Goal: Information Seeking & Learning: Check status

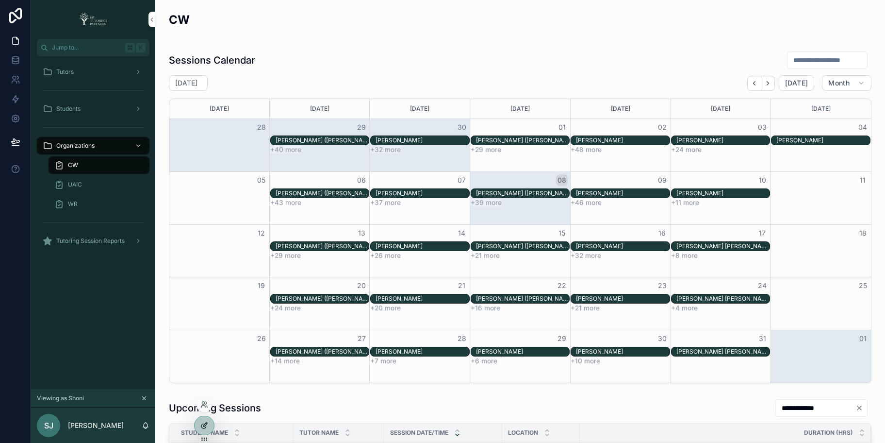
scroll to position [295, 0]
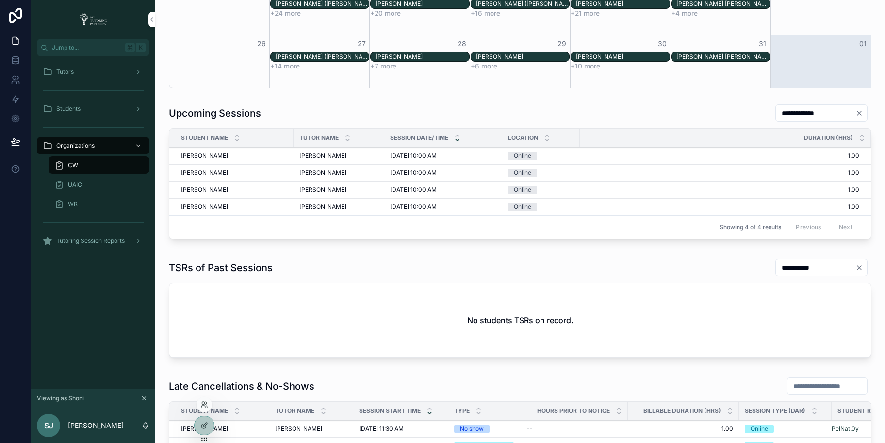
click at [204, 398] on div at bounding box center [205, 404] width 16 height 16
click at [203, 402] on icon at bounding box center [204, 404] width 8 height 8
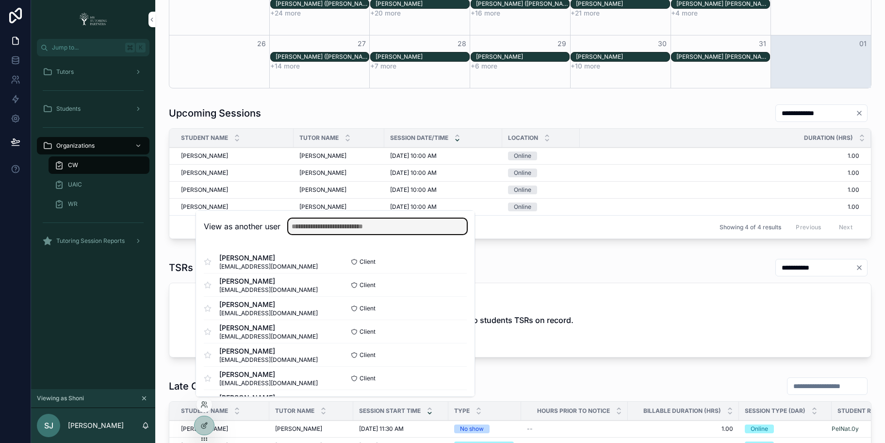
click at [375, 226] on input "text" at bounding box center [377, 226] width 179 height 16
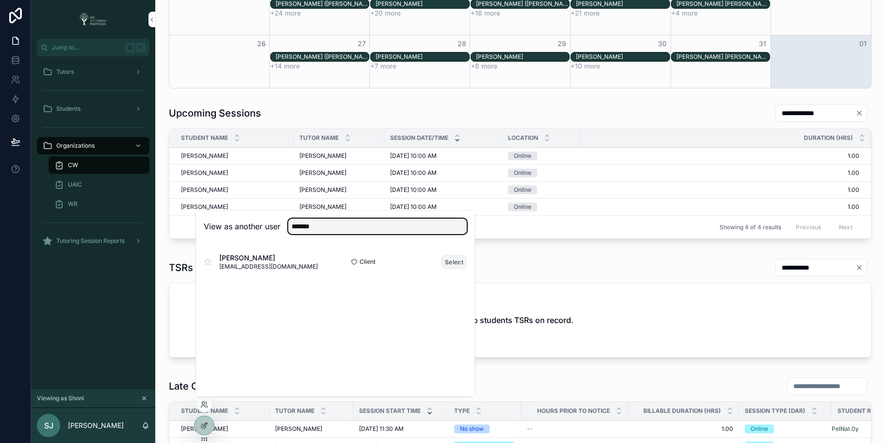
type input "*******"
click at [451, 261] on button "Select" at bounding box center [454, 262] width 25 height 14
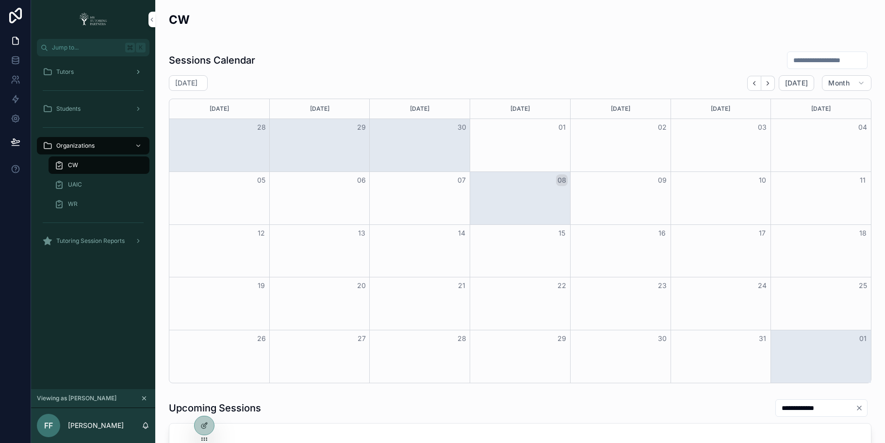
click at [88, 77] on div "Tutors" at bounding box center [93, 72] width 101 height 16
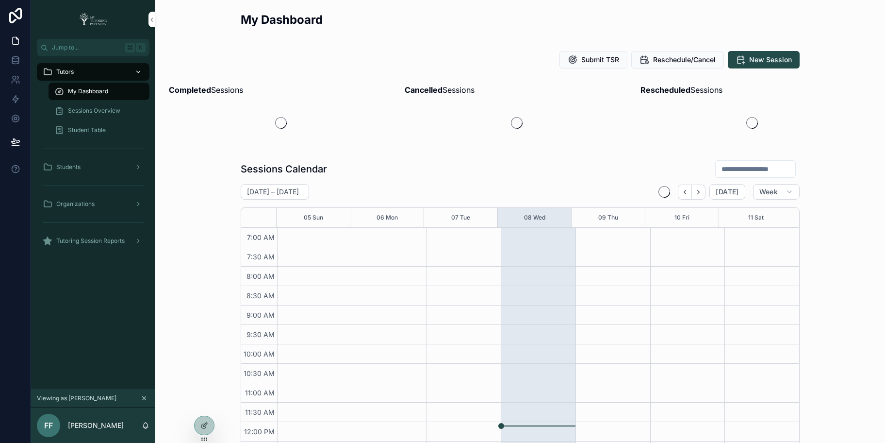
scroll to position [241, 0]
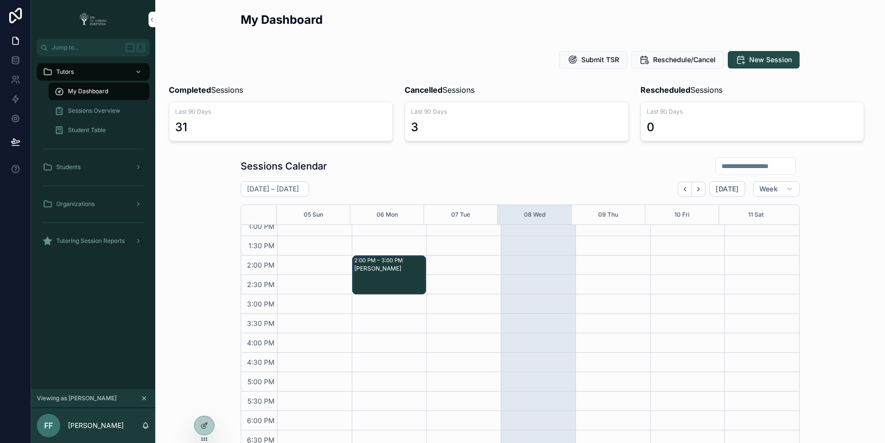
click at [83, 107] on span "Sessions Overview" at bounding box center [94, 111] width 52 height 8
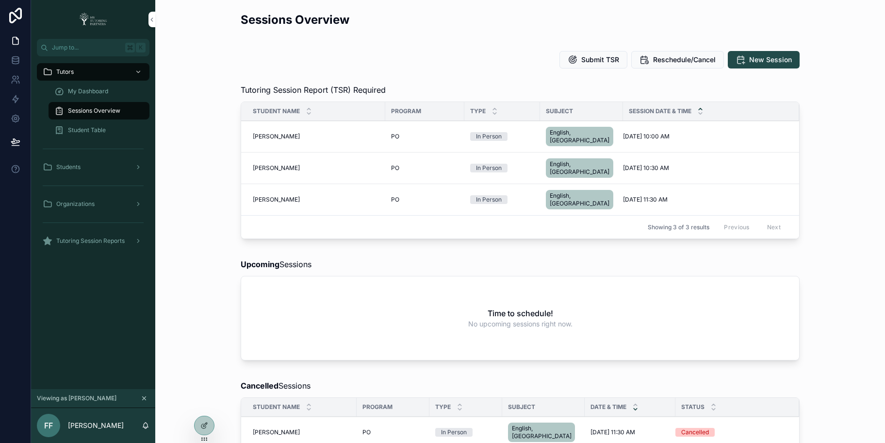
click at [86, 92] on span "My Dashboard" at bounding box center [88, 91] width 40 height 8
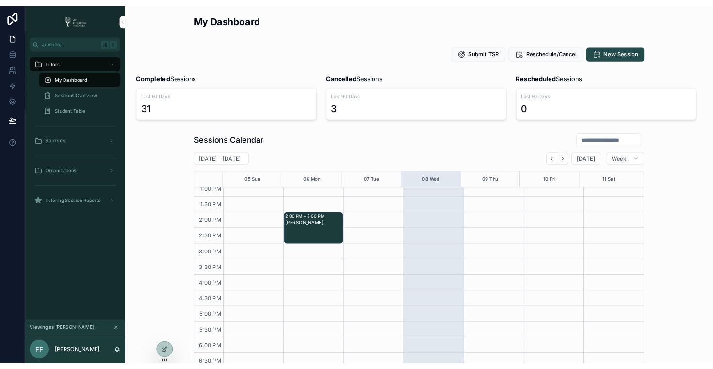
scroll to position [241, 0]
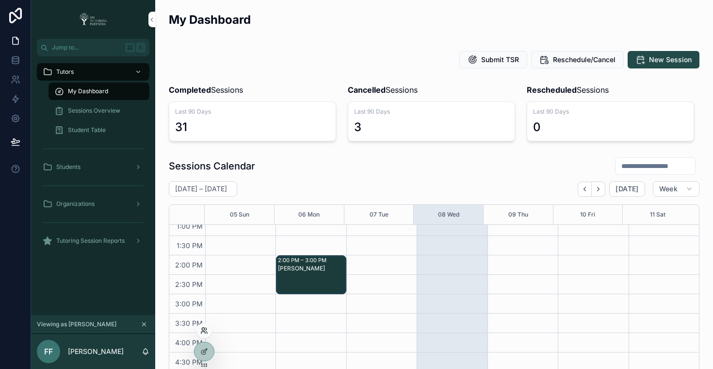
click at [205, 332] on icon at bounding box center [203, 332] width 4 height 2
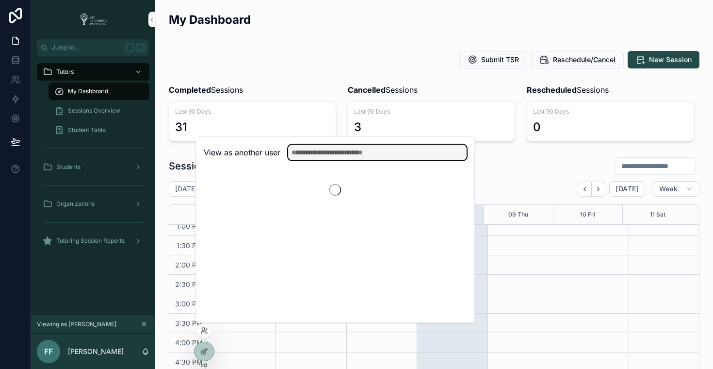
click at [380, 158] on input "text" at bounding box center [377, 153] width 179 height 16
type input "*****"
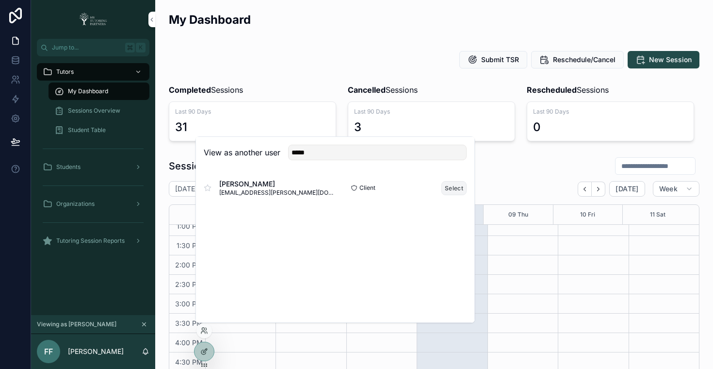
click at [452, 191] on button "Select" at bounding box center [454, 188] width 25 height 14
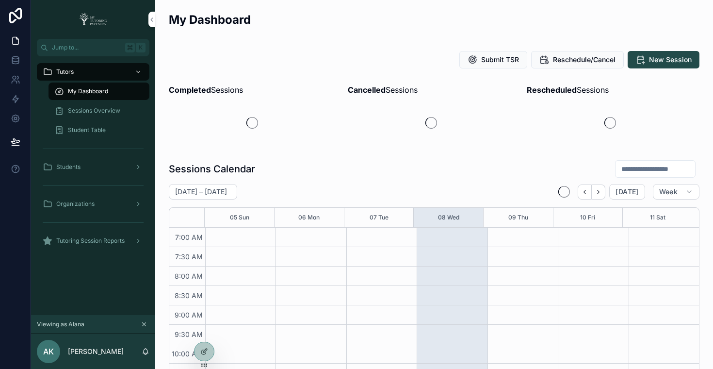
scroll to position [272, 0]
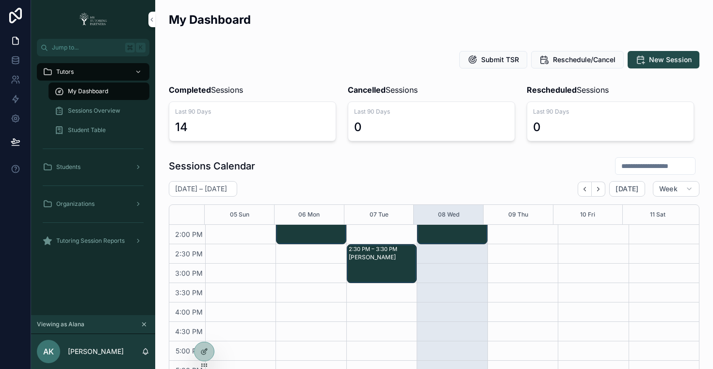
click at [100, 111] on span "Sessions Overview" at bounding box center [94, 111] width 52 height 8
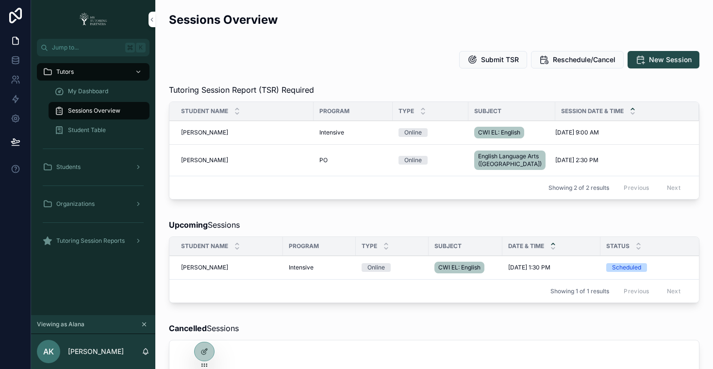
click at [305, 207] on div "Tutoring Session Report (TSR) Required Student Name Program Type Subject Sessio…" at bounding box center [434, 143] width 542 height 127
click at [203, 334] on icon at bounding box center [204, 331] width 8 height 8
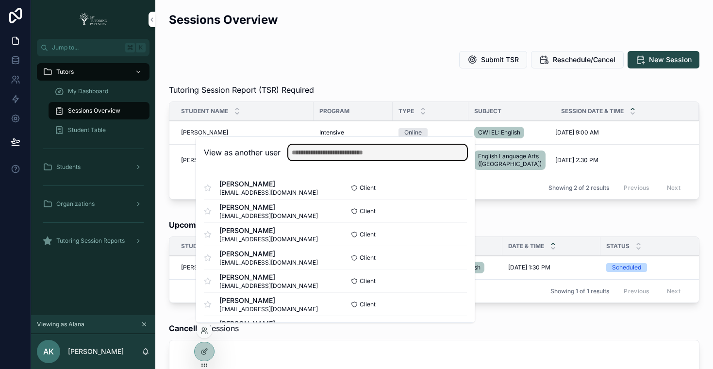
click at [361, 156] on input "text" at bounding box center [377, 153] width 179 height 16
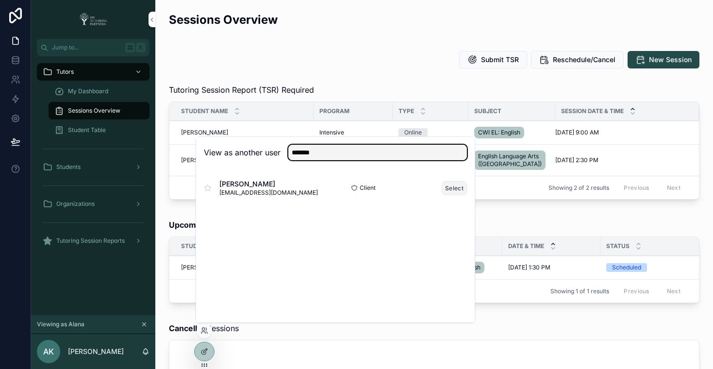
type input "*******"
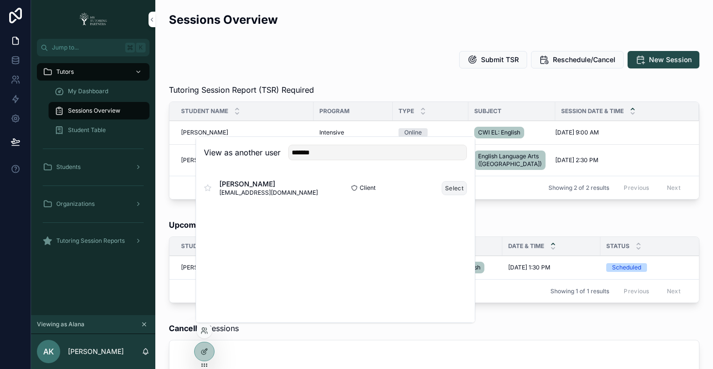
click at [460, 187] on button "Select" at bounding box center [454, 188] width 25 height 14
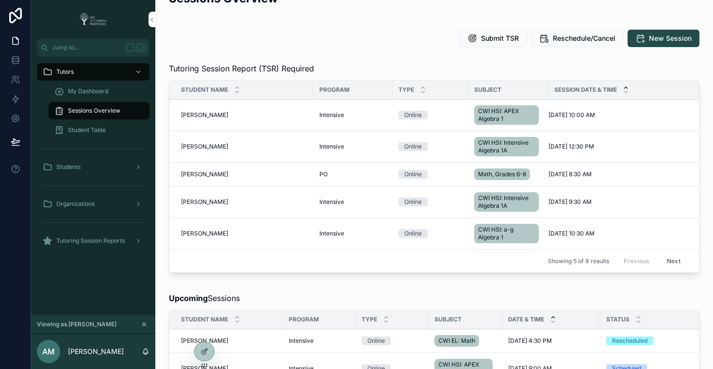
scroll to position [22, 0]
click at [665, 264] on button "Next" at bounding box center [673, 260] width 27 height 15
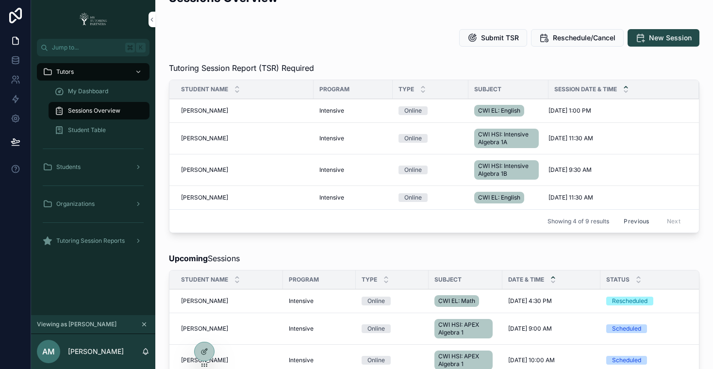
click at [631, 222] on button "Previous" at bounding box center [636, 221] width 39 height 15
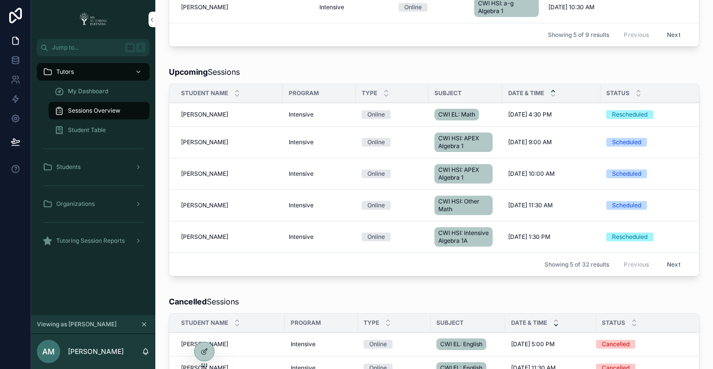
scroll to position [271, 0]
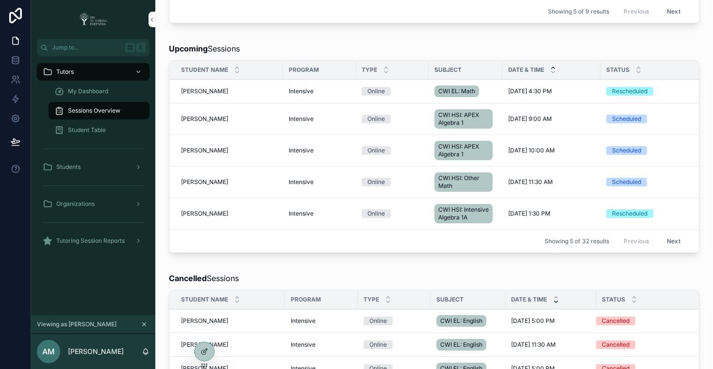
click at [664, 248] on button "Next" at bounding box center [673, 240] width 27 height 15
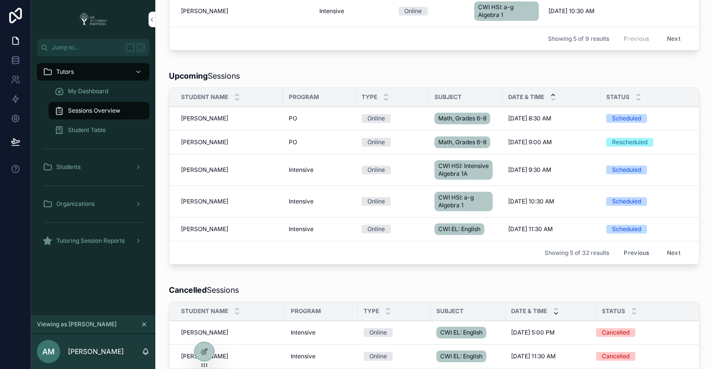
scroll to position [203, 0]
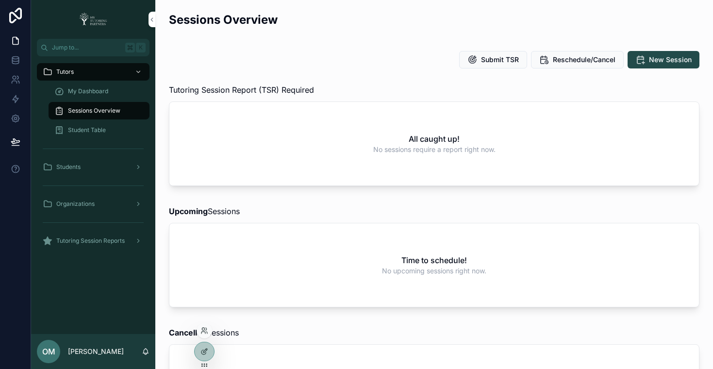
click at [205, 335] on div at bounding box center [205, 331] width 16 height 16
click at [205, 330] on icon at bounding box center [204, 331] width 8 height 8
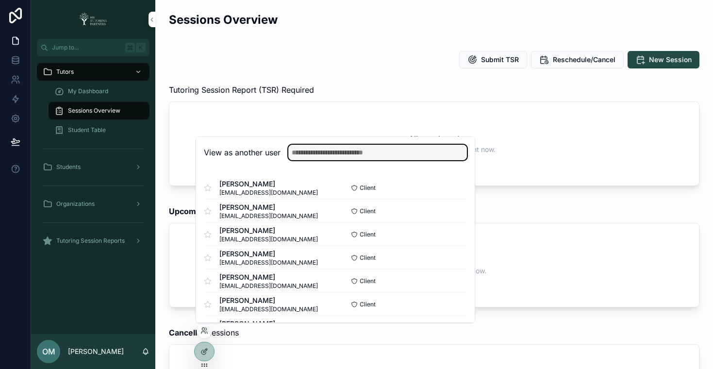
click at [362, 155] on input "text" at bounding box center [377, 153] width 179 height 16
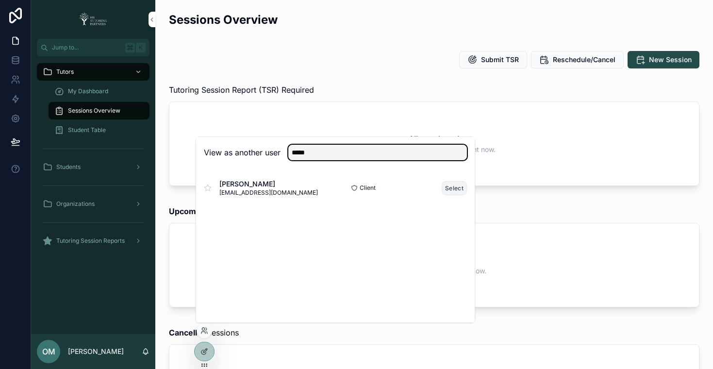
type input "*****"
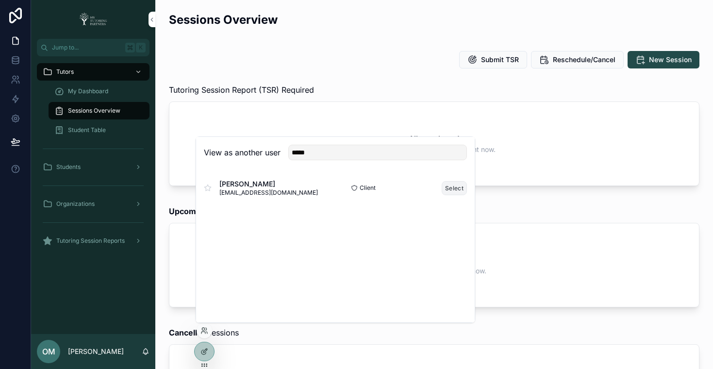
click at [446, 185] on button "Select" at bounding box center [454, 188] width 25 height 14
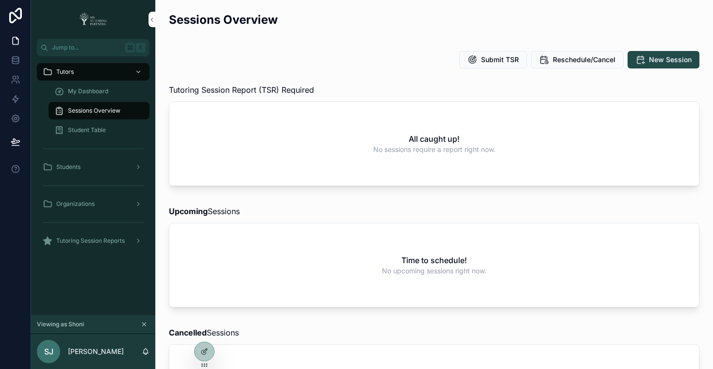
click at [364, 32] on div "Sessions Overview" at bounding box center [434, 24] width 530 height 24
click at [100, 201] on div "Organizations" at bounding box center [93, 204] width 101 height 16
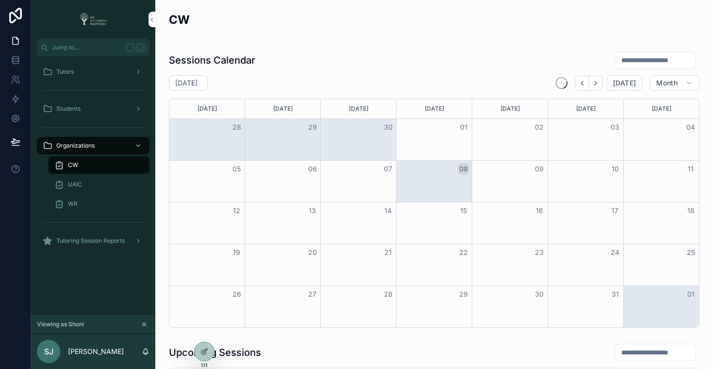
click at [113, 165] on div "CW" at bounding box center [98, 165] width 89 height 16
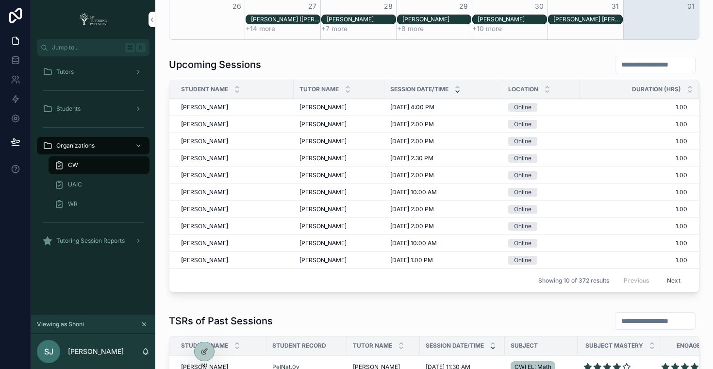
scroll to position [202, 0]
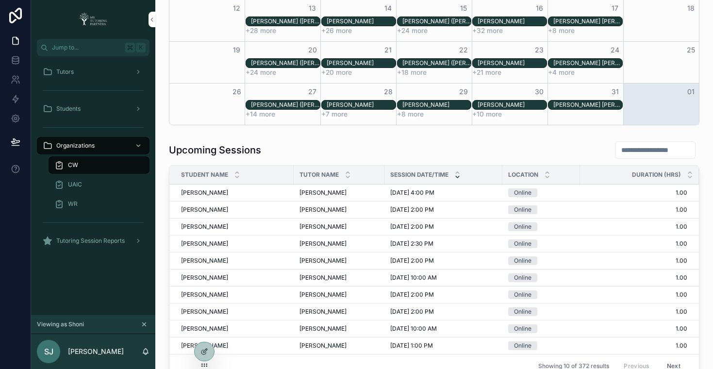
click at [639, 149] on input "scrollable content" at bounding box center [655, 150] width 80 height 14
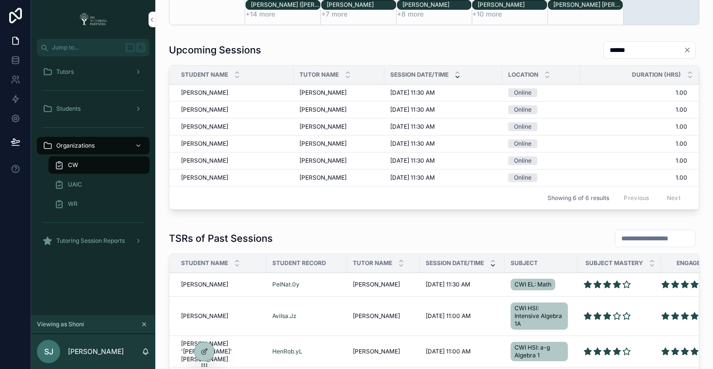
scroll to position [299, 0]
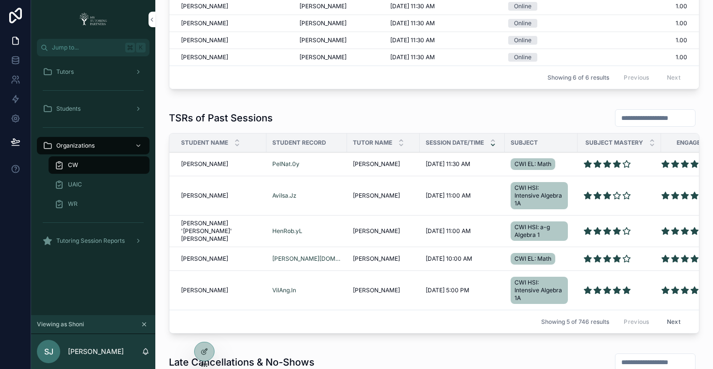
scroll to position [254, 0]
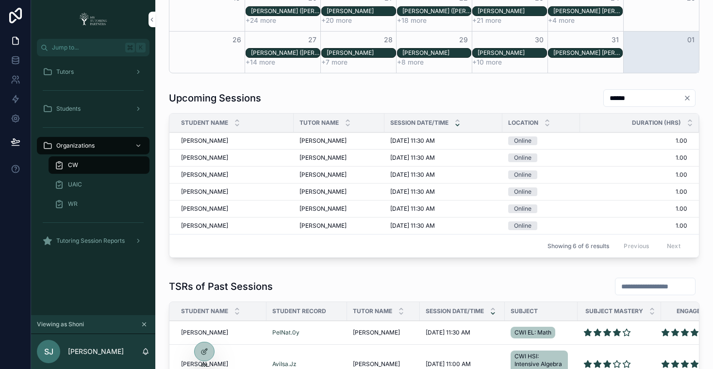
click at [605, 99] on input "******" at bounding box center [644, 98] width 80 height 14
paste input "*******"
type input "**********"
click at [615, 281] on input "scrollable content" at bounding box center [655, 287] width 80 height 14
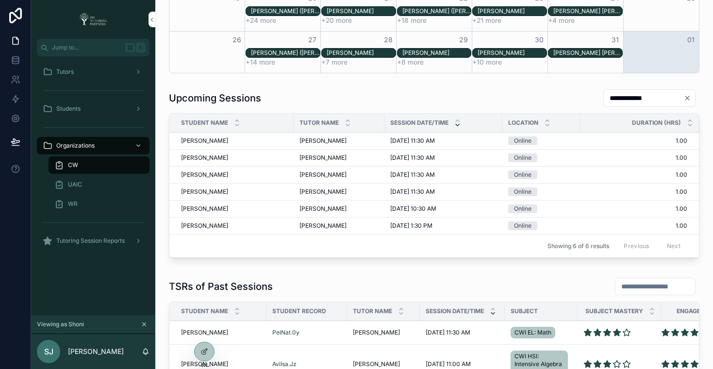
paste input "**********"
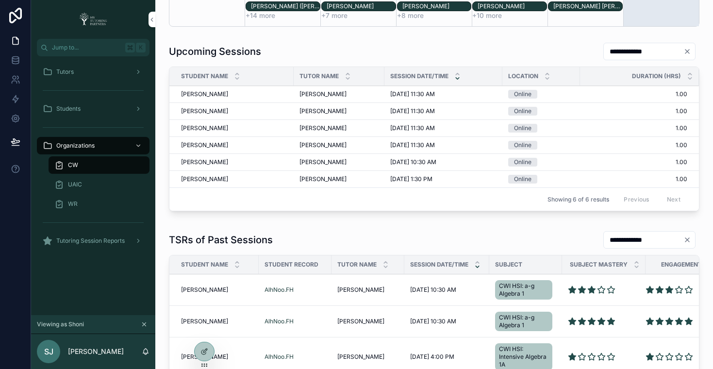
scroll to position [299, 0]
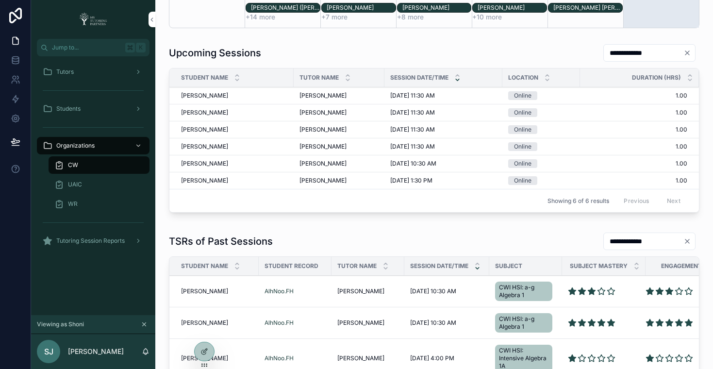
type input "**********"
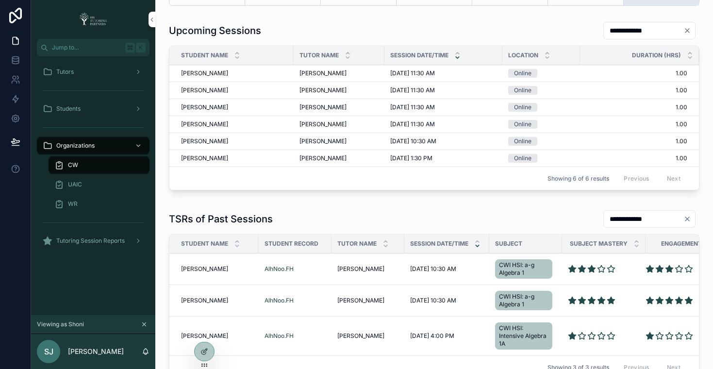
scroll to position [176, 0]
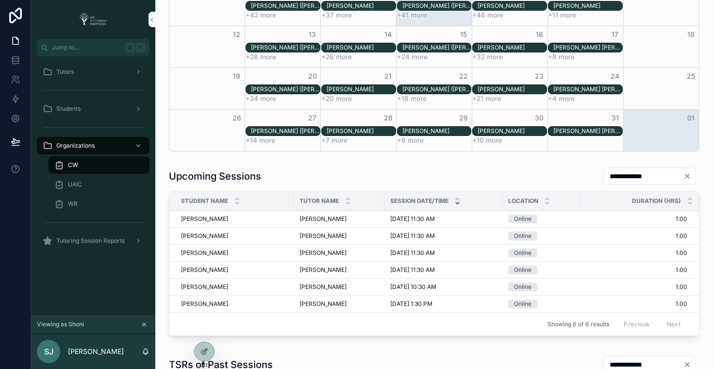
click at [629, 175] on input "**********" at bounding box center [644, 176] width 80 height 14
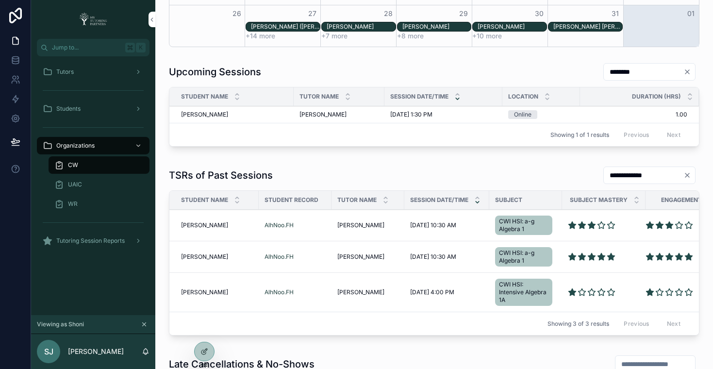
scroll to position [281, 0]
type input "********"
click at [620, 176] on input "**********" at bounding box center [644, 175] width 80 height 14
click at [620, 177] on input "**********" at bounding box center [644, 175] width 80 height 14
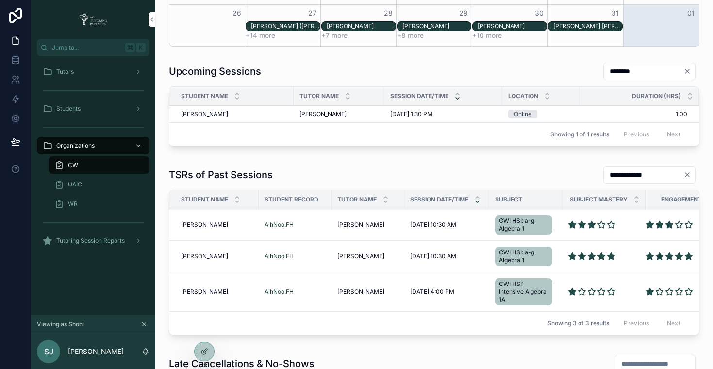
click at [620, 177] on input "**********" at bounding box center [644, 175] width 80 height 14
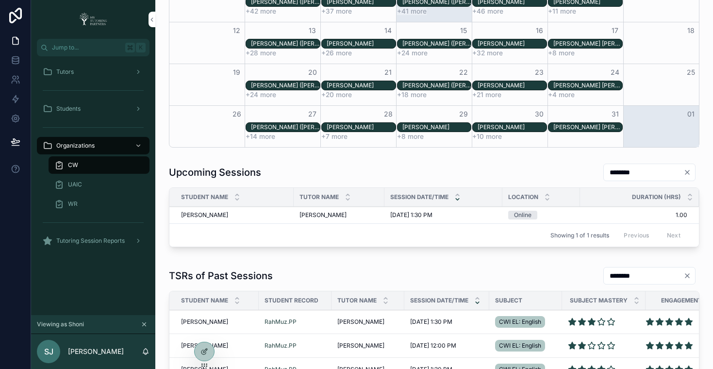
scroll to position [144, 0]
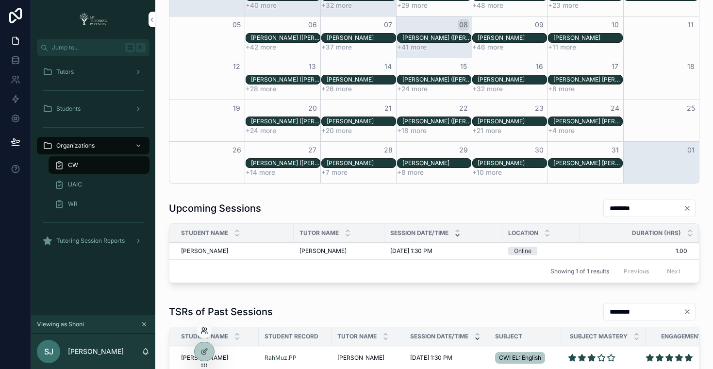
type input "********"
click at [205, 333] on icon at bounding box center [204, 331] width 8 height 8
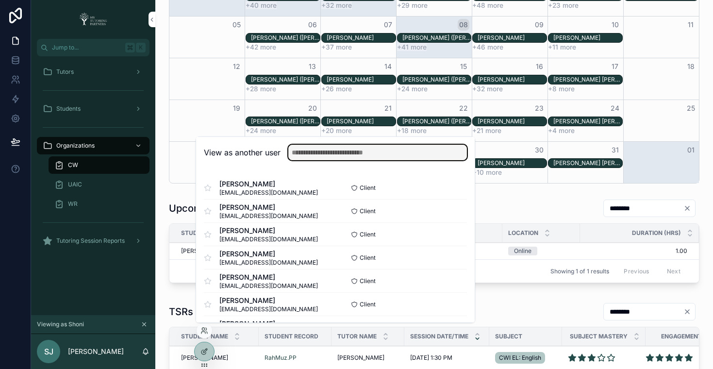
click at [361, 148] on input "text" at bounding box center [377, 153] width 179 height 16
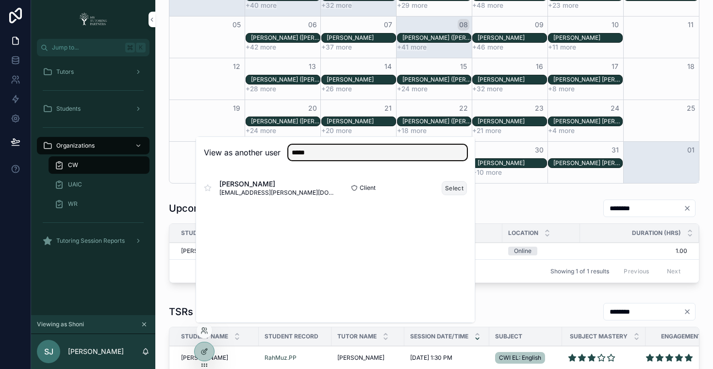
type input "*****"
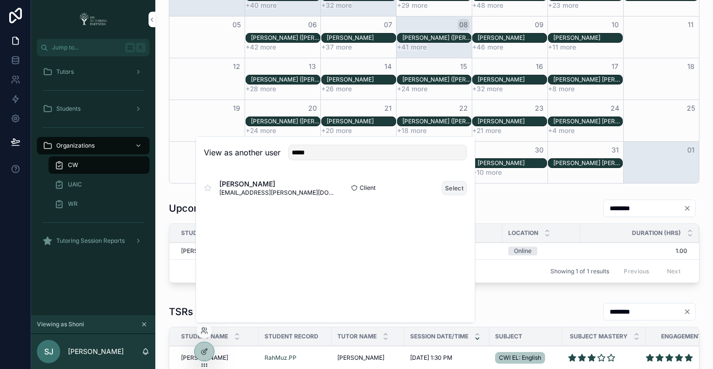
click at [456, 188] on button "Select" at bounding box center [454, 188] width 25 height 14
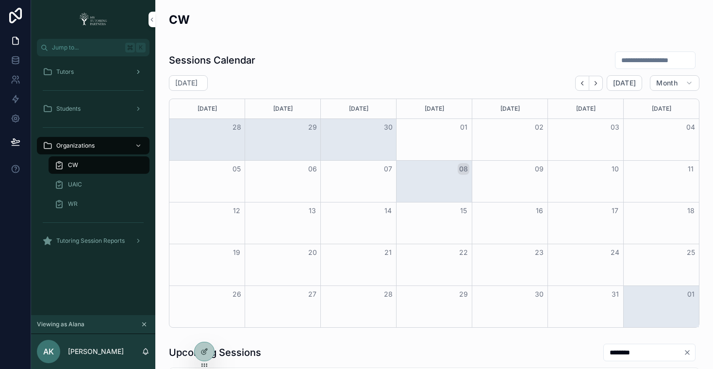
click at [66, 65] on div "Tutors" at bounding box center [93, 72] width 101 height 16
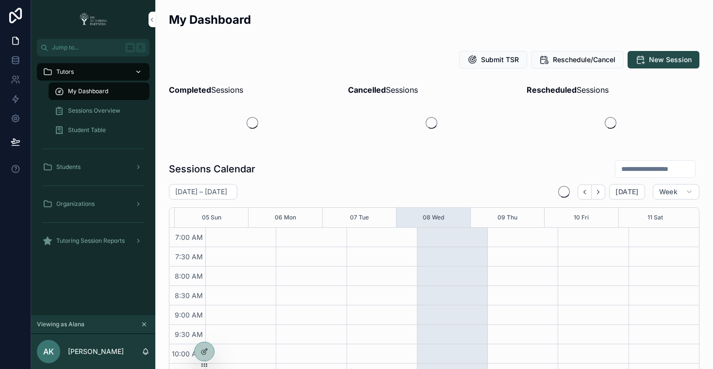
scroll to position [272, 0]
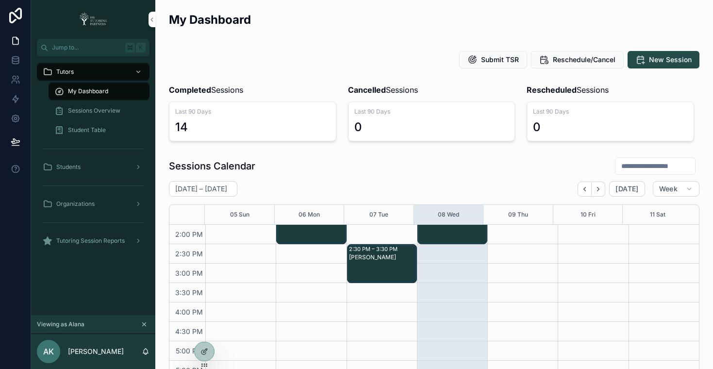
click at [653, 165] on input "scrollable content" at bounding box center [655, 166] width 80 height 14
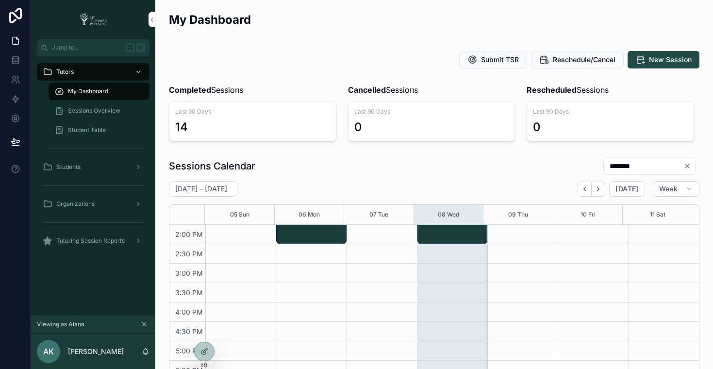
type input "********"
click at [430, 166] on div "Sessions Calendar ********" at bounding box center [434, 166] width 530 height 18
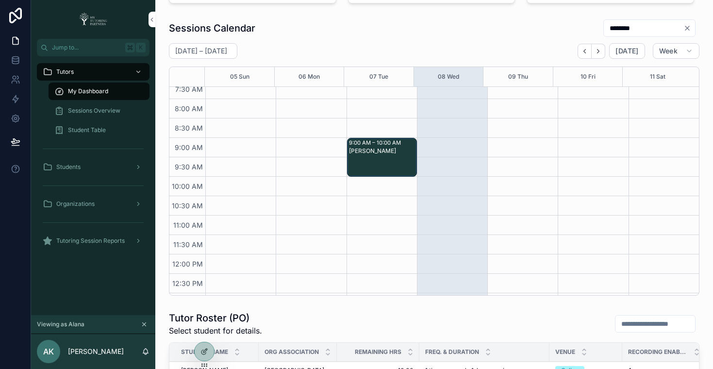
scroll to position [297, 0]
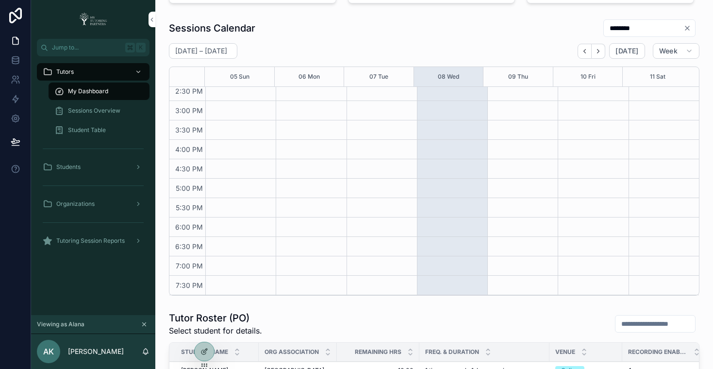
click at [84, 111] on span "Sessions Overview" at bounding box center [94, 111] width 52 height 8
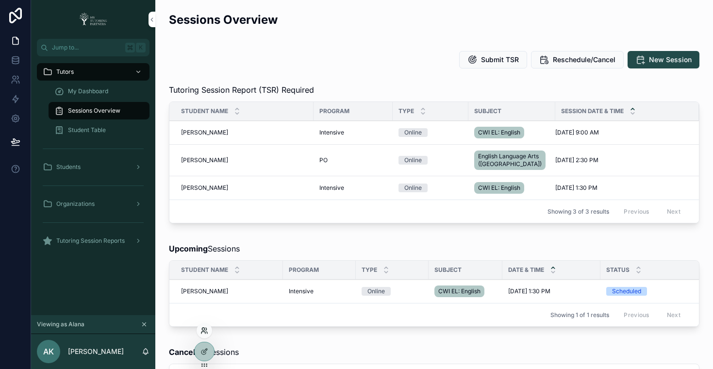
click at [202, 332] on icon at bounding box center [204, 331] width 8 height 8
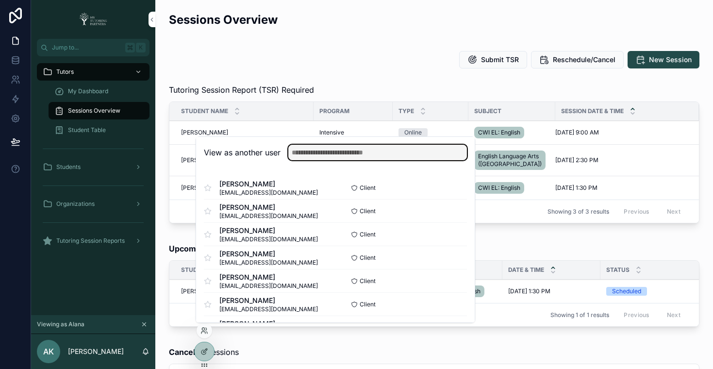
click at [342, 155] on input "text" at bounding box center [377, 153] width 179 height 16
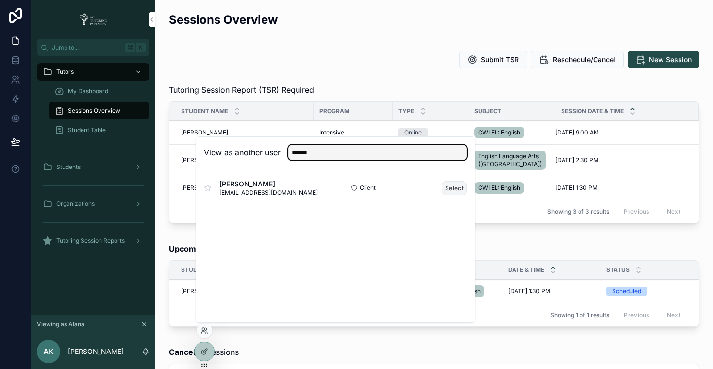
type input "******"
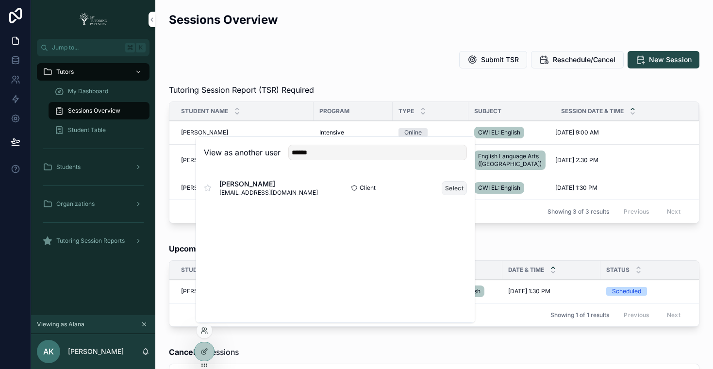
click at [448, 189] on button "Select" at bounding box center [454, 188] width 25 height 14
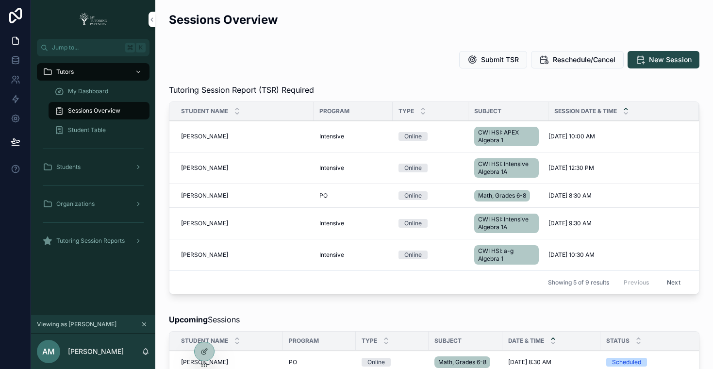
scroll to position [203, 0]
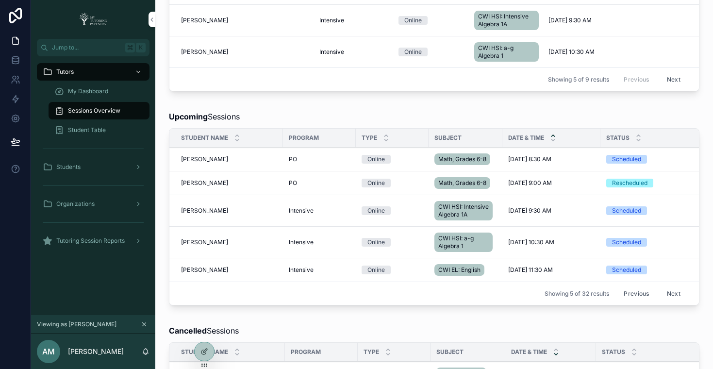
click at [99, 95] on div "My Dashboard" at bounding box center [98, 91] width 89 height 16
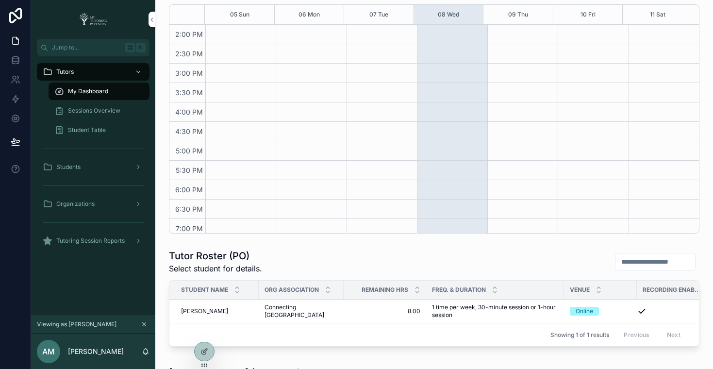
scroll to position [200, 0]
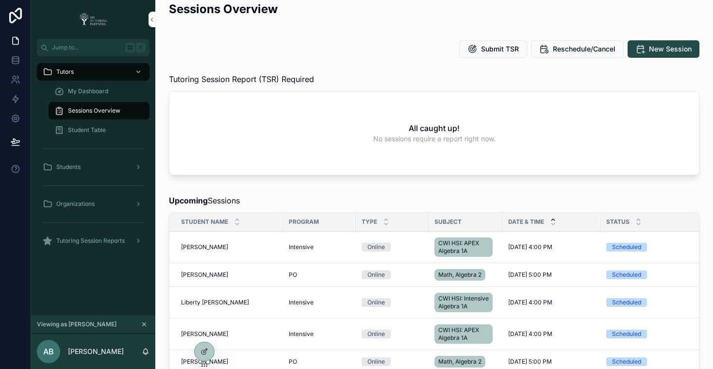
scroll to position [24, 0]
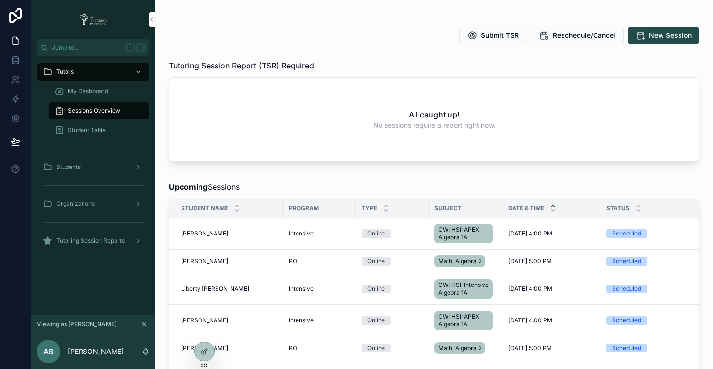
click at [80, 89] on span "My Dashboard" at bounding box center [88, 91] width 40 height 8
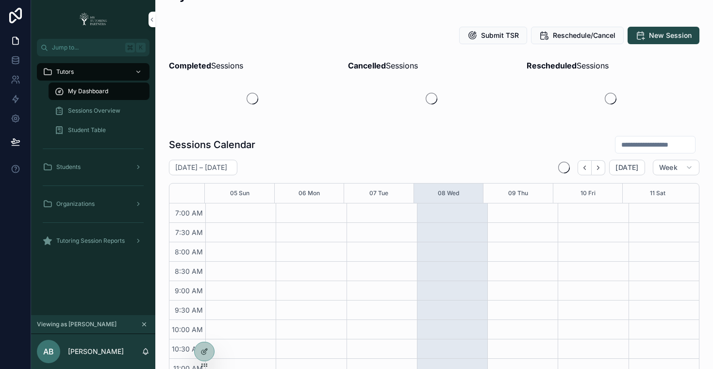
scroll to position [272, 0]
click at [619, 138] on input "scrollable content" at bounding box center [655, 145] width 80 height 14
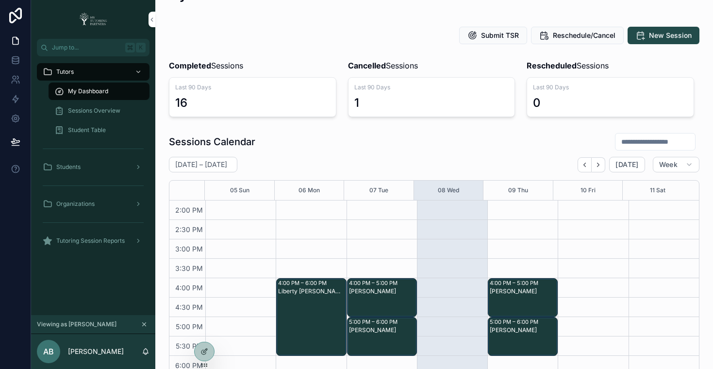
paste input "**********"
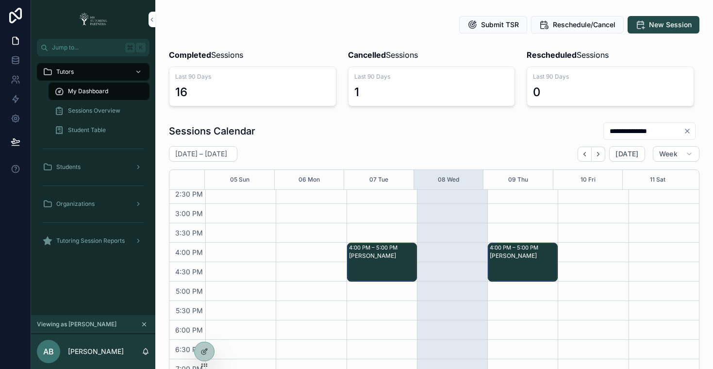
scroll to position [163, 0]
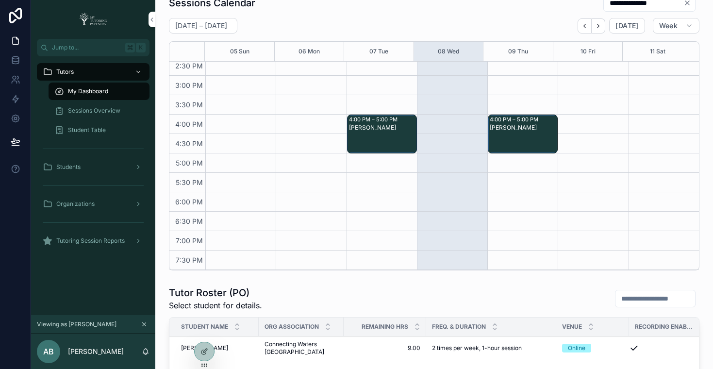
type input "**********"
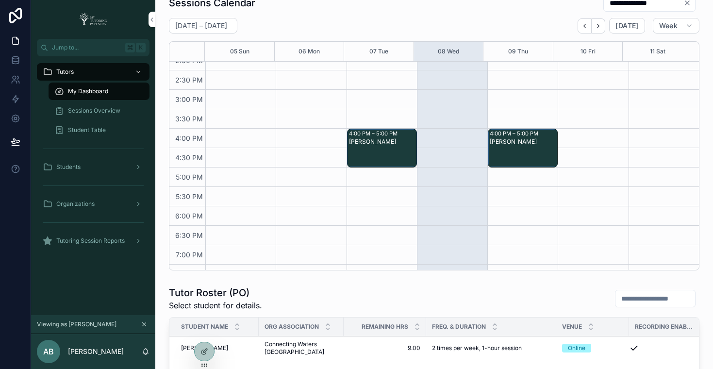
scroll to position [297, 0]
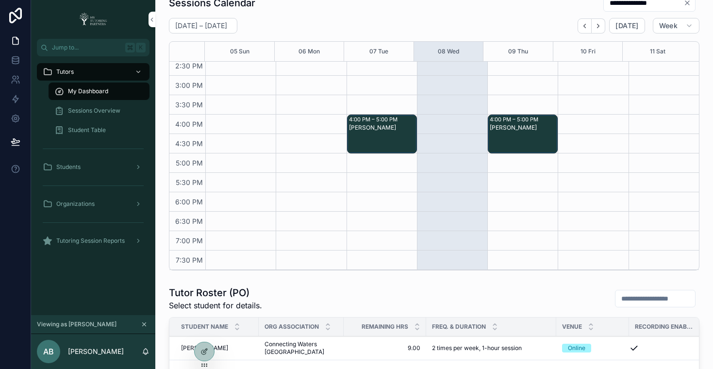
click at [371, 139] on div "[PERSON_NAME]" at bounding box center [382, 141] width 67 height 37
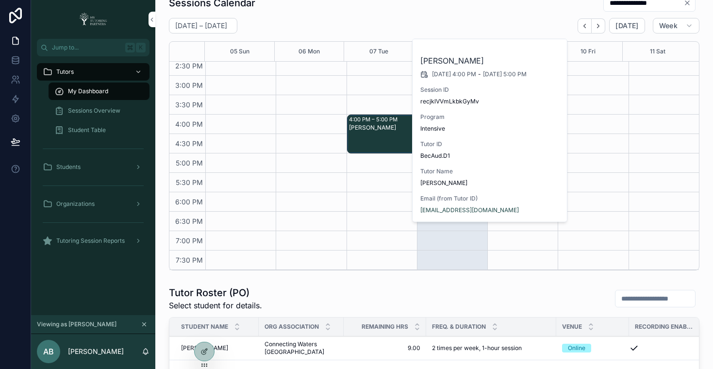
click at [351, 175] on div "4:00 PM – 5:00 PM Aliriza Latipov" at bounding box center [381, 17] width 70 height 505
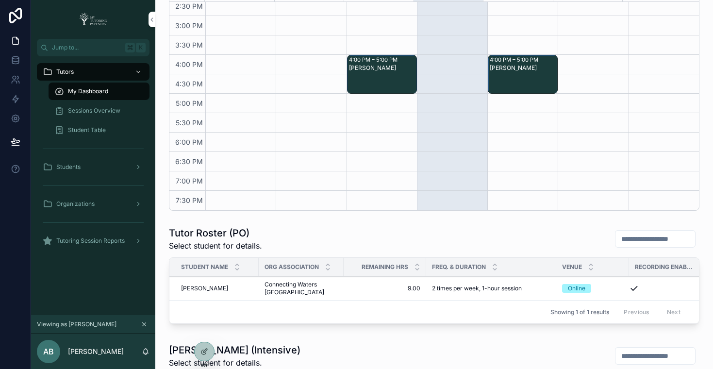
scroll to position [225, 0]
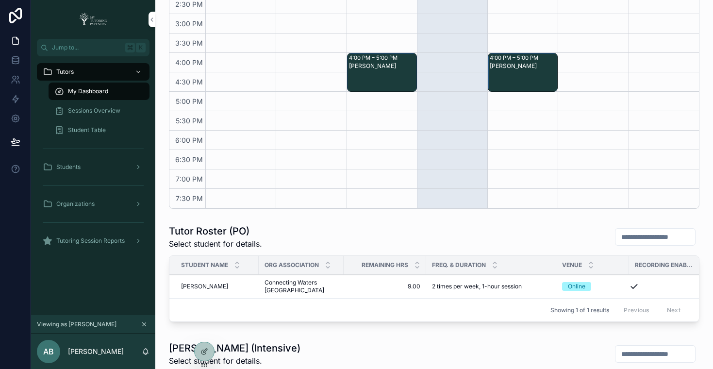
click at [90, 111] on span "Sessions Overview" at bounding box center [94, 111] width 52 height 8
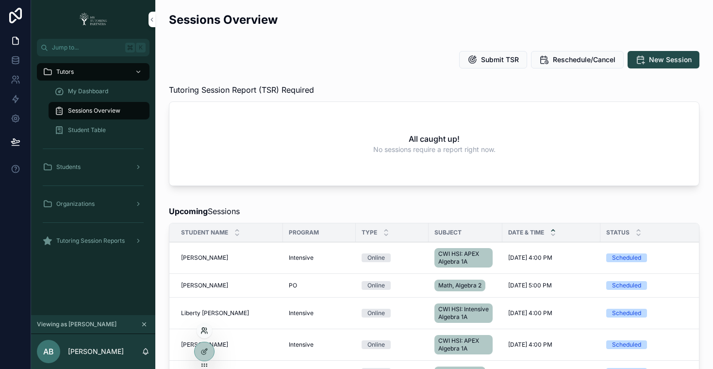
click at [203, 328] on icon at bounding box center [203, 329] width 2 height 2
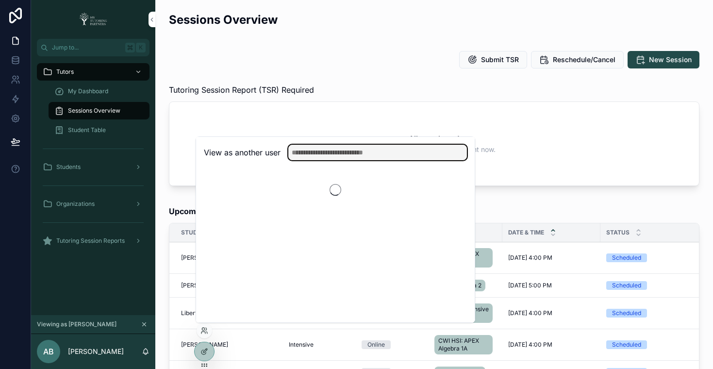
click at [361, 156] on input "text" at bounding box center [377, 153] width 179 height 16
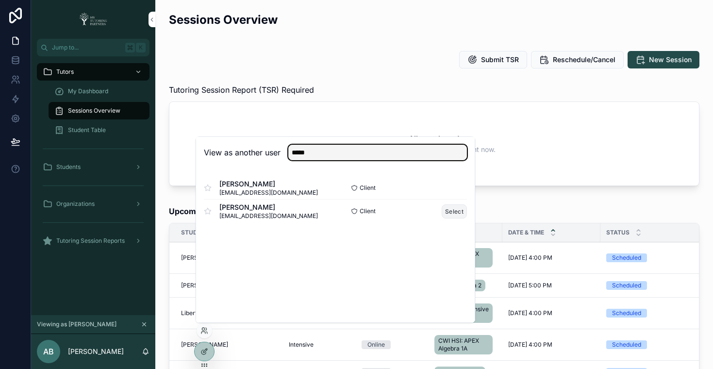
type input "****"
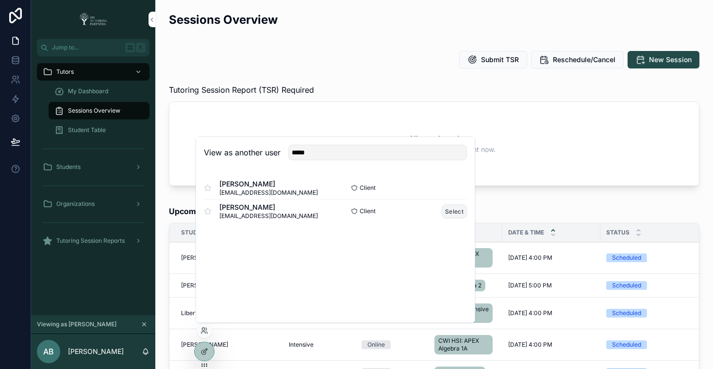
click at [455, 214] on button "Select" at bounding box center [454, 211] width 25 height 14
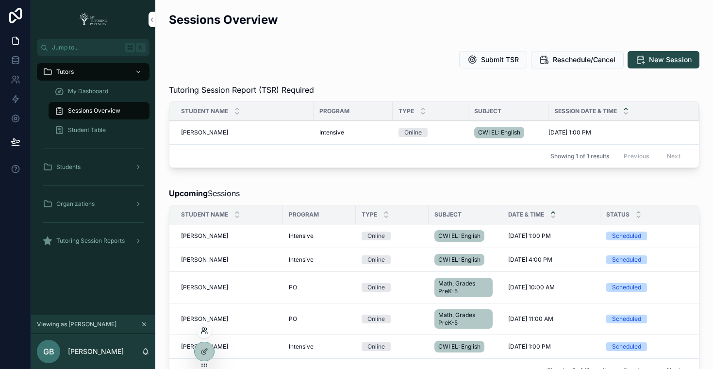
click at [207, 328] on icon at bounding box center [204, 331] width 8 height 8
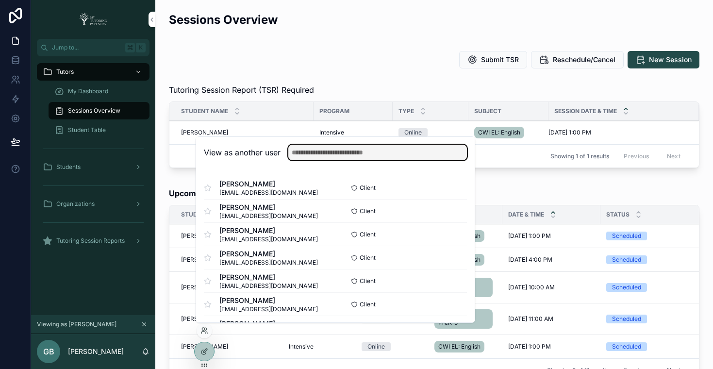
click at [361, 158] on input "text" at bounding box center [377, 153] width 179 height 16
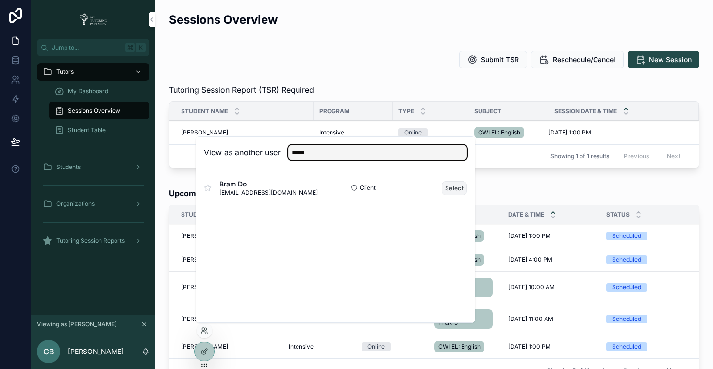
type input "****"
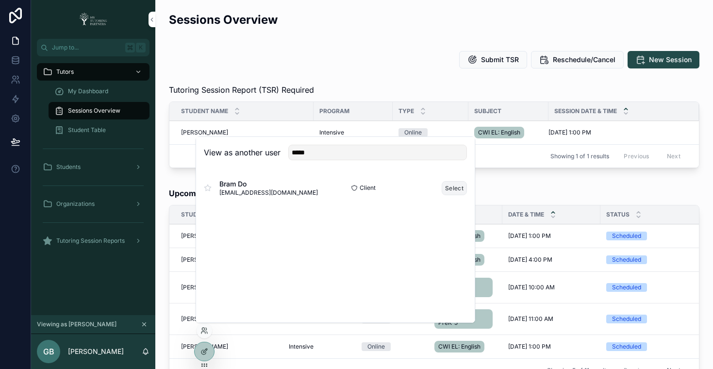
click at [453, 190] on button "Select" at bounding box center [454, 188] width 25 height 14
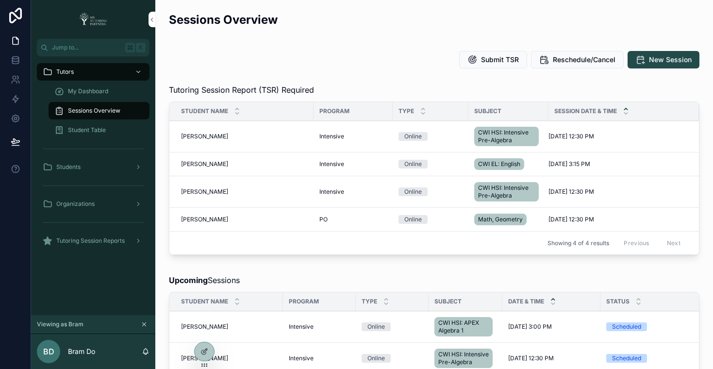
click at [97, 90] on span "My Dashboard" at bounding box center [88, 91] width 40 height 8
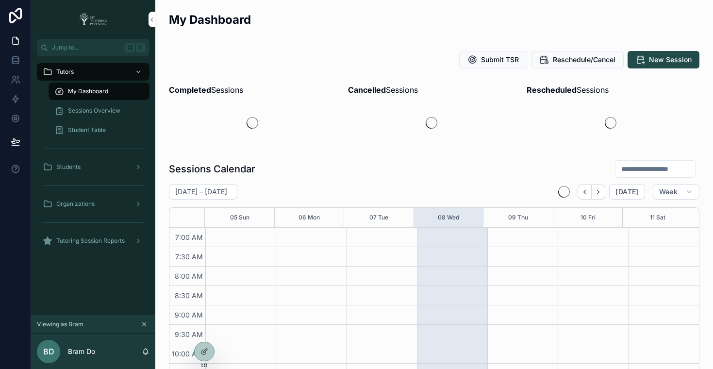
scroll to position [272, 0]
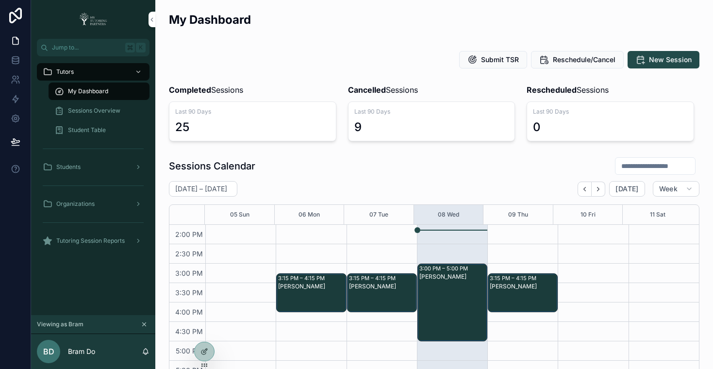
click at [639, 165] on input "scrollable content" at bounding box center [655, 166] width 80 height 14
paste input "**********"
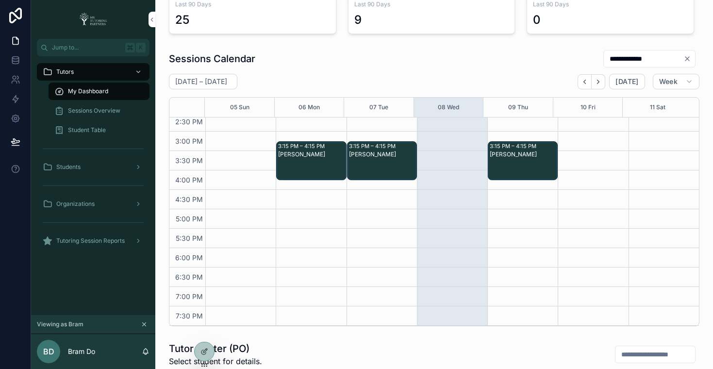
scroll to position [119, 0]
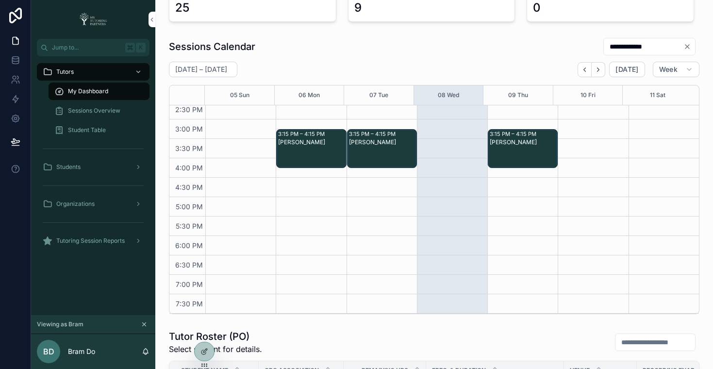
type input "**********"
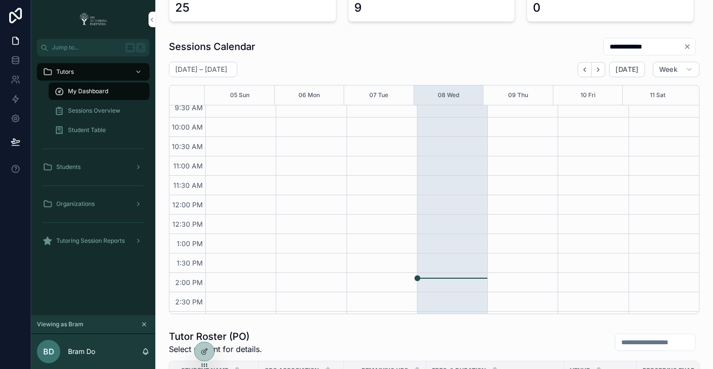
scroll to position [79, 0]
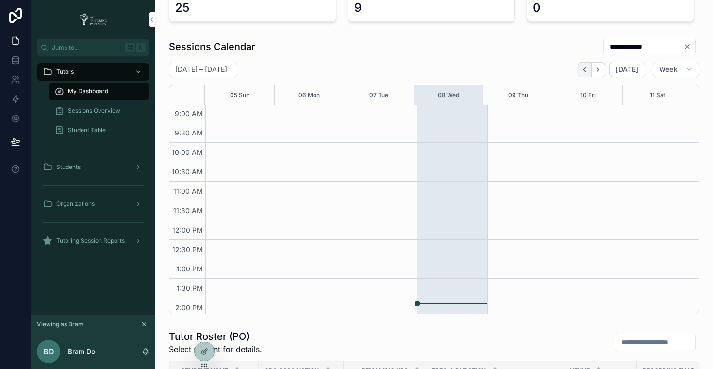
click at [581, 71] on icon "Back" at bounding box center [584, 69] width 7 height 7
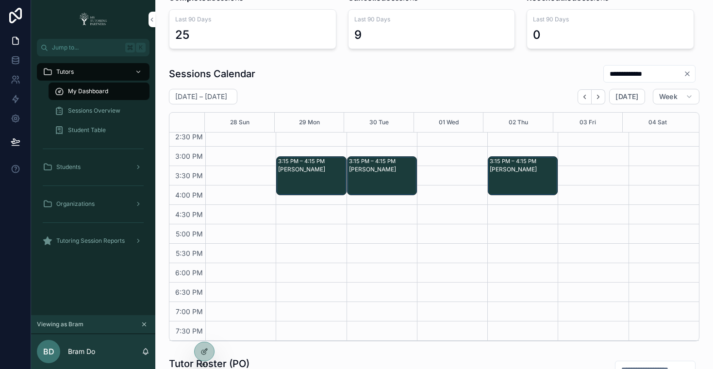
scroll to position [94, 0]
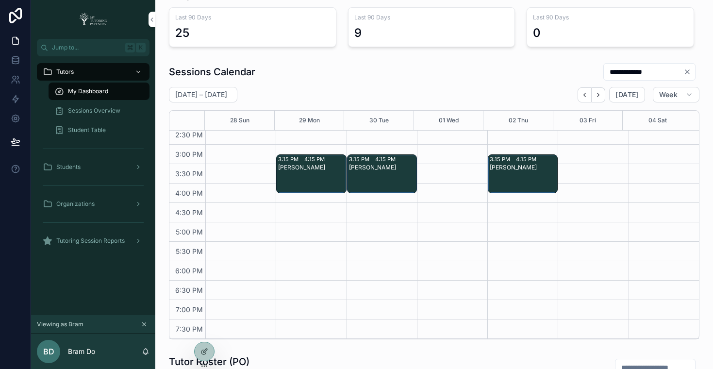
click at [106, 112] on span "Sessions Overview" at bounding box center [94, 111] width 52 height 8
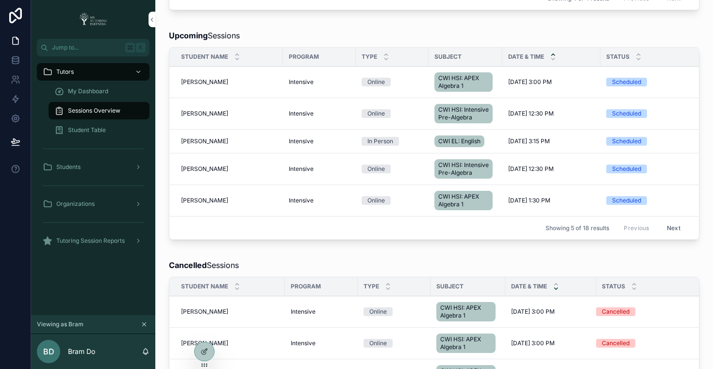
scroll to position [416, 0]
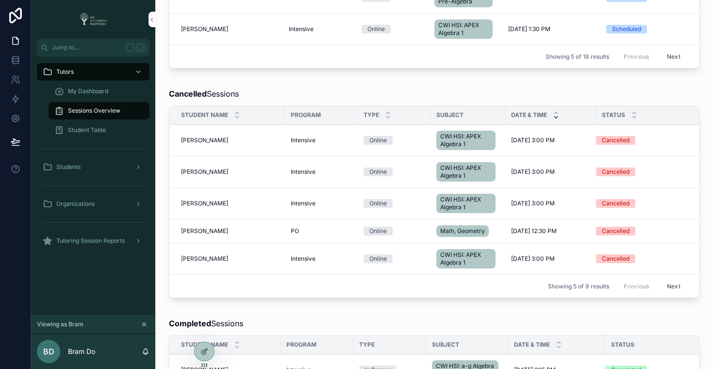
click at [668, 294] on button "Next" at bounding box center [673, 286] width 27 height 15
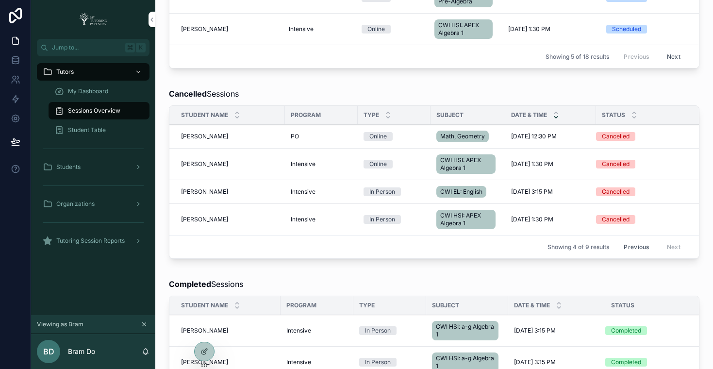
click at [207, 196] on span "Aditya Sharma" at bounding box center [204, 192] width 47 height 8
click at [309, 196] on span "Intensive" at bounding box center [303, 192] width 25 height 8
click at [310, 196] on span "Intensive" at bounding box center [303, 192] width 25 height 8
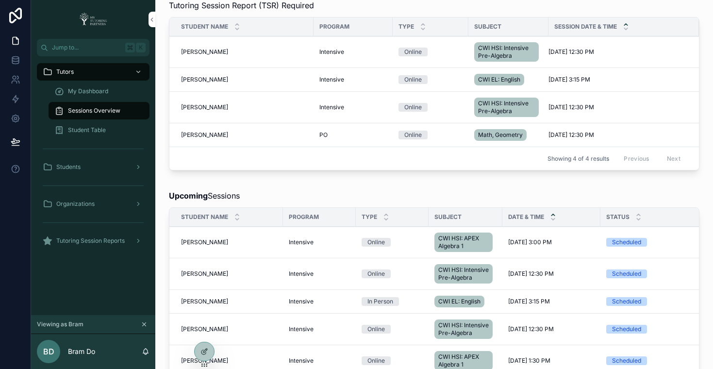
scroll to position [53, 0]
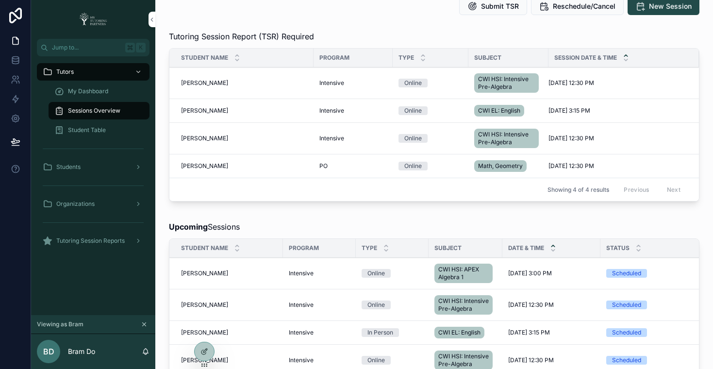
click at [104, 92] on span "My Dashboard" at bounding box center [88, 91] width 40 height 8
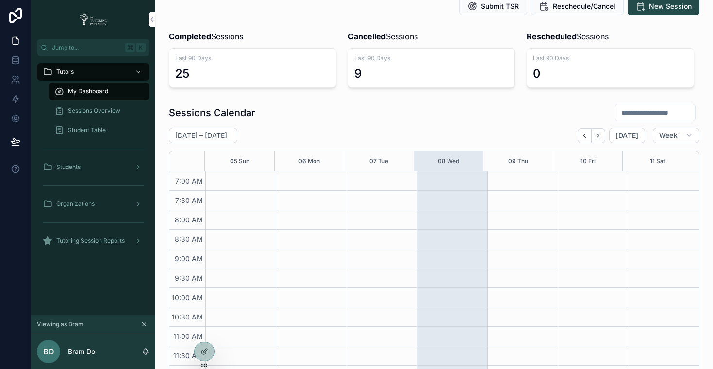
scroll to position [272, 0]
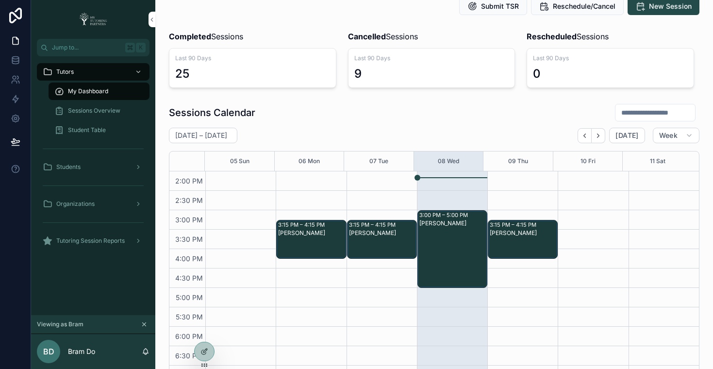
click at [623, 113] on input "scrollable content" at bounding box center [655, 113] width 80 height 14
paste input "**********"
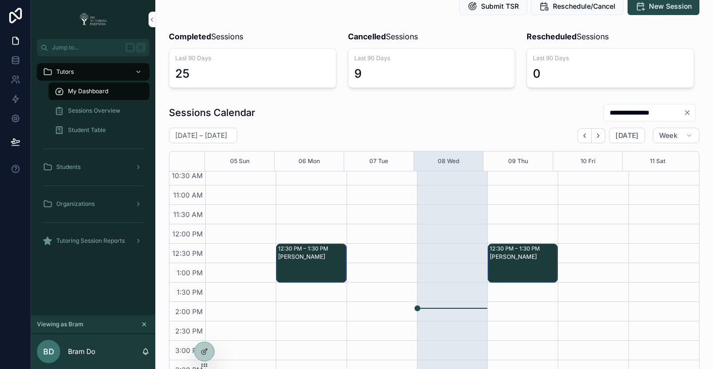
scroll to position [142, 0]
type input "**********"
click at [581, 138] on icon "Back" at bounding box center [584, 135] width 7 height 7
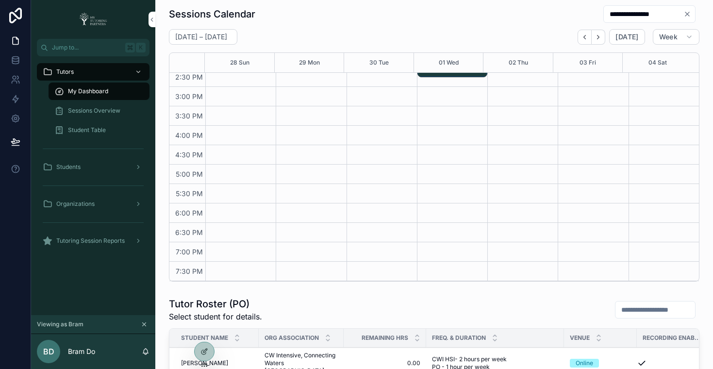
scroll to position [187, 0]
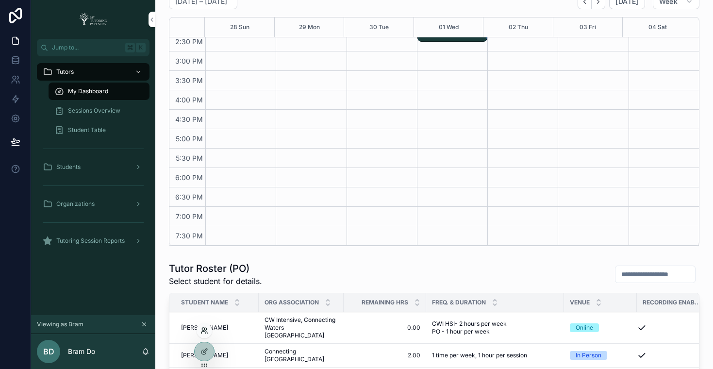
click at [205, 330] on icon at bounding box center [204, 331] width 8 height 8
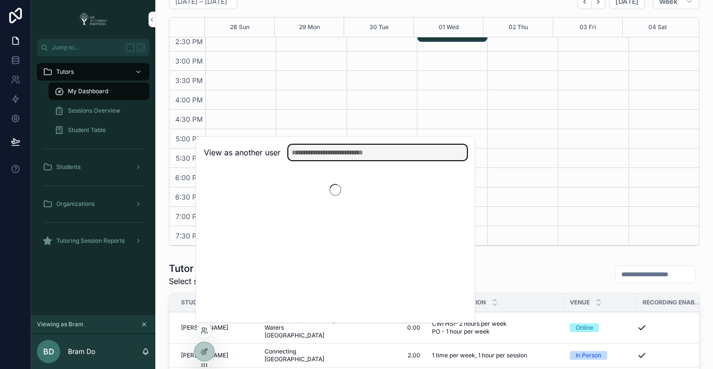
click at [362, 149] on input "text" at bounding box center [377, 153] width 179 height 16
type input "*********"
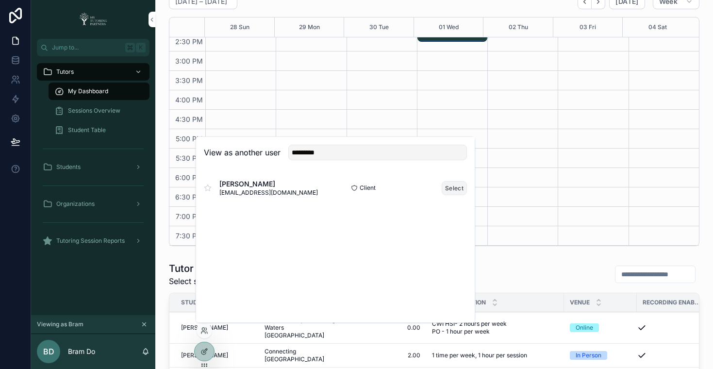
click at [460, 189] on button "Select" at bounding box center [454, 188] width 25 height 14
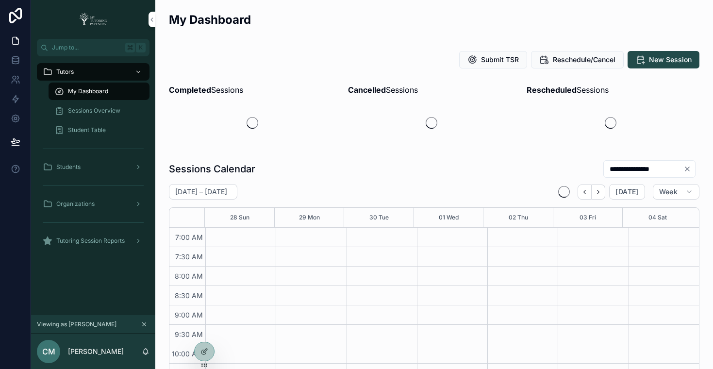
scroll to position [272, 0]
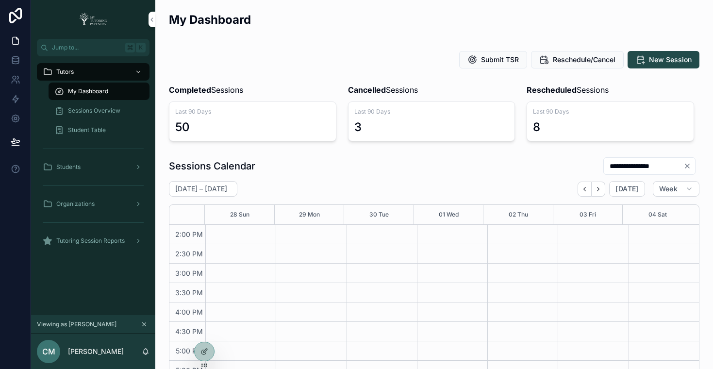
click at [622, 168] on input "**********" at bounding box center [644, 166] width 80 height 14
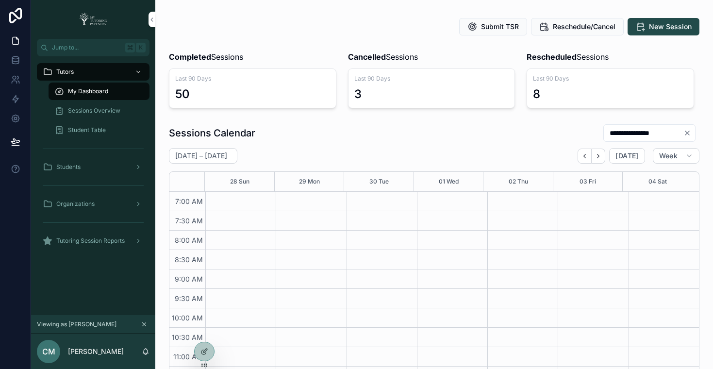
scroll to position [0, 0]
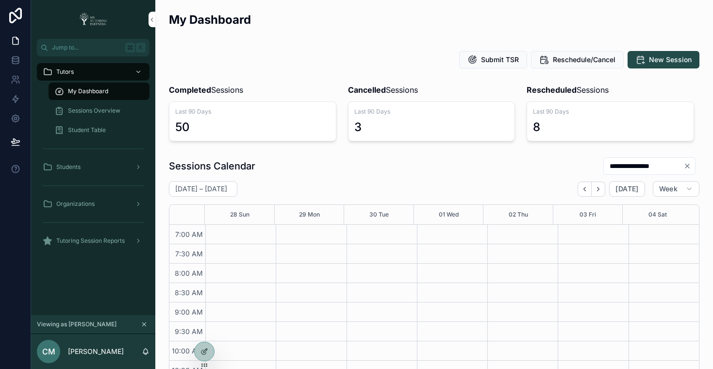
click at [604, 162] on input "**********" at bounding box center [644, 166] width 80 height 14
paste input "scrollable content"
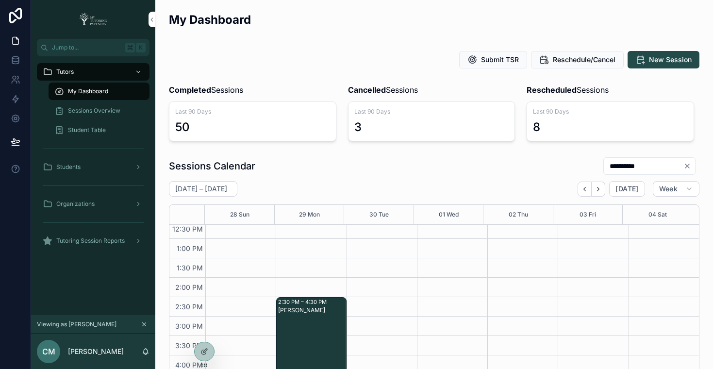
scroll to position [297, 0]
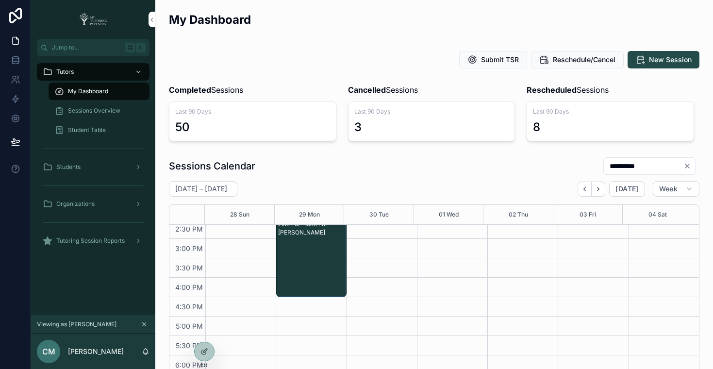
type input "**********"
click at [482, 173] on div "**********" at bounding box center [434, 166] width 530 height 18
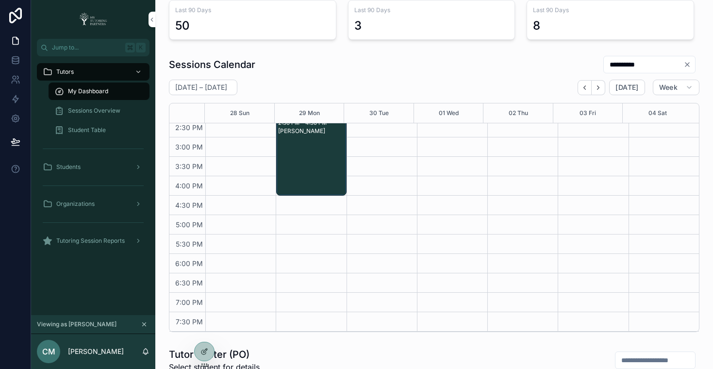
scroll to position [102, 0]
click at [584, 85] on icon "Back" at bounding box center [585, 87] width 2 height 4
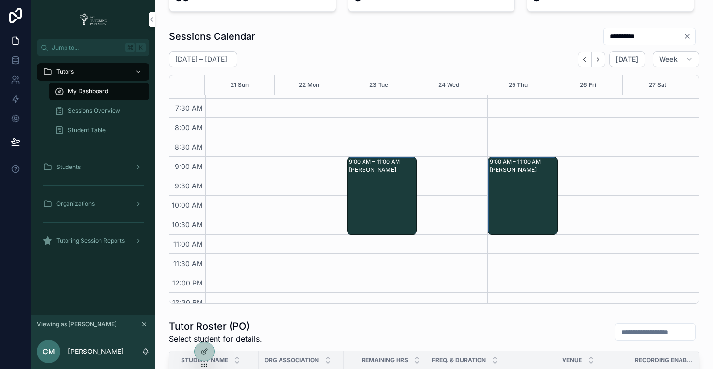
scroll to position [16, 0]
click at [594, 60] on icon "Next" at bounding box center [597, 59] width 7 height 7
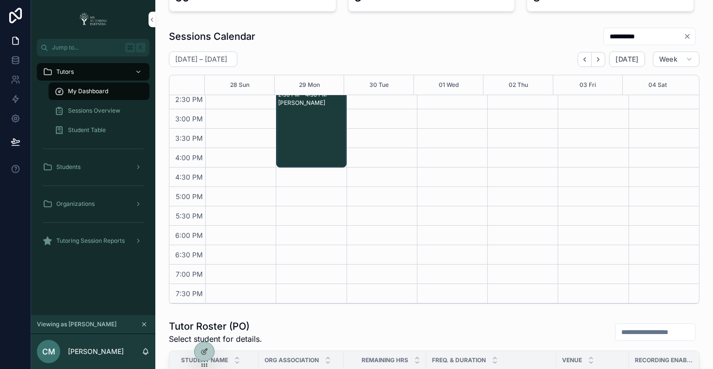
scroll to position [477, 0]
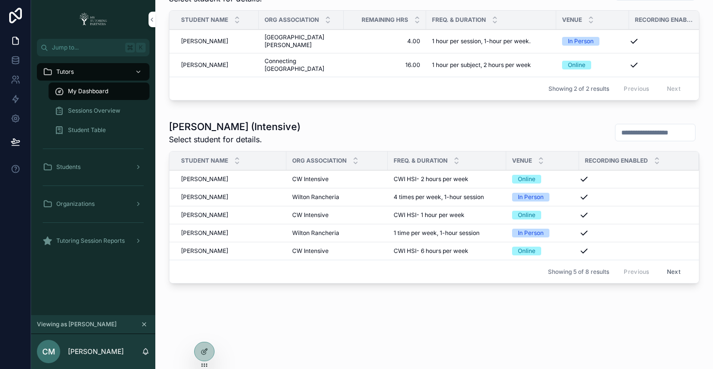
click at [207, 252] on span "[PERSON_NAME]" at bounding box center [204, 251] width 47 height 8
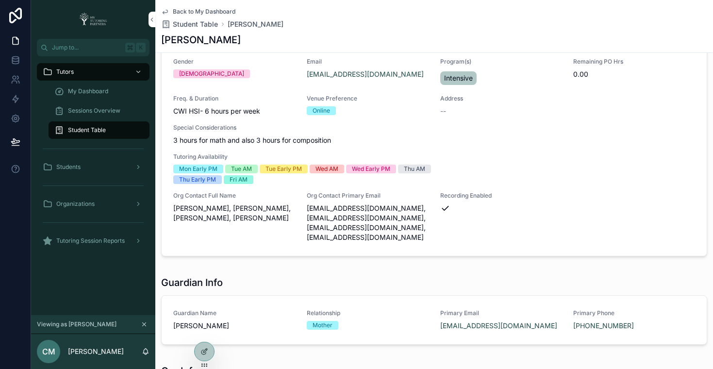
scroll to position [33, 0]
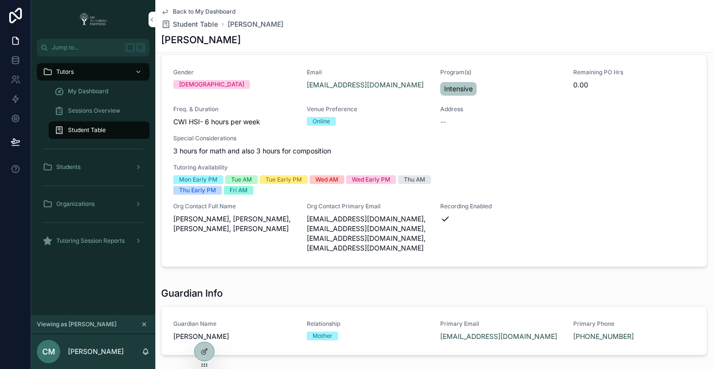
click at [164, 10] on icon "scrollable content" at bounding box center [165, 12] width 8 height 8
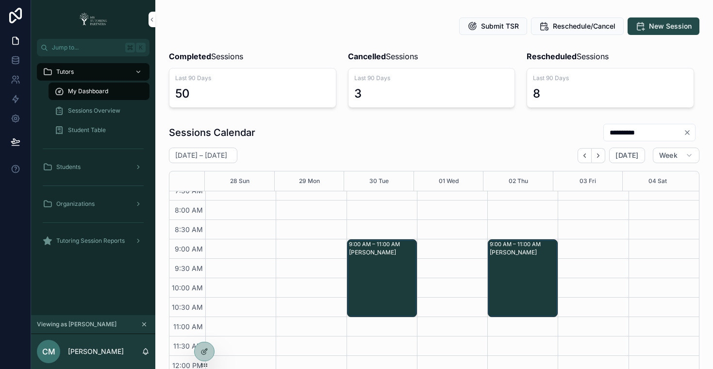
scroll to position [13, 0]
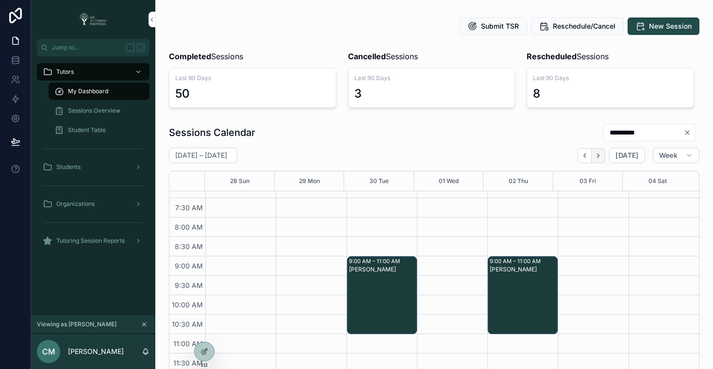
click at [594, 158] on icon "Next" at bounding box center [597, 155] width 7 height 7
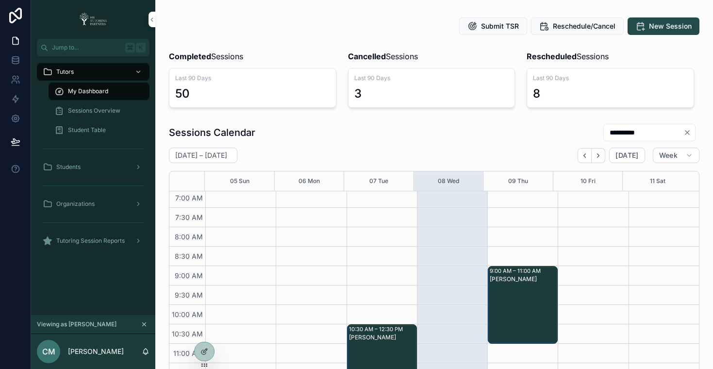
scroll to position [2, 0]
click at [203, 335] on div at bounding box center [205, 331] width 16 height 16
click at [204, 329] on icon at bounding box center [203, 329] width 2 height 2
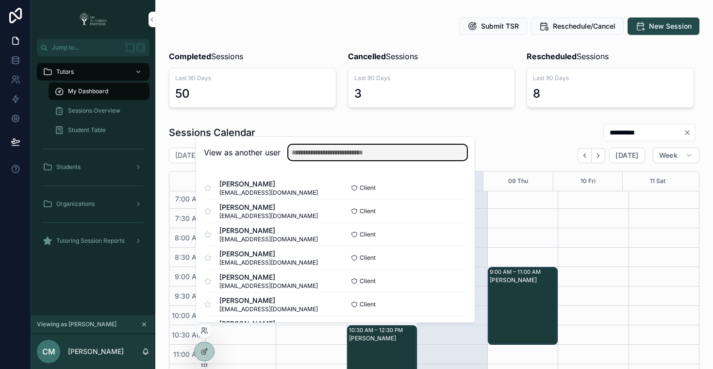
click at [352, 154] on input "text" at bounding box center [377, 153] width 179 height 16
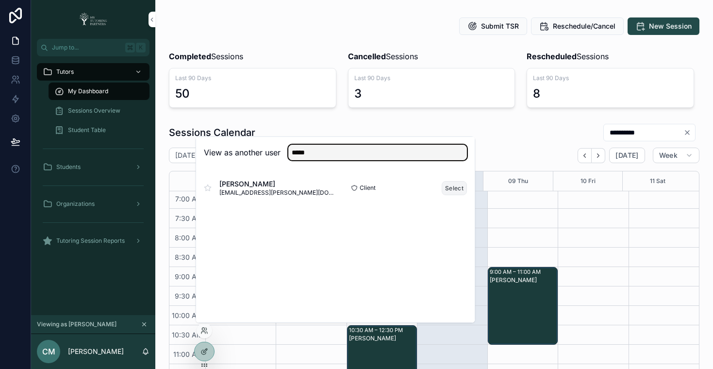
type input "*****"
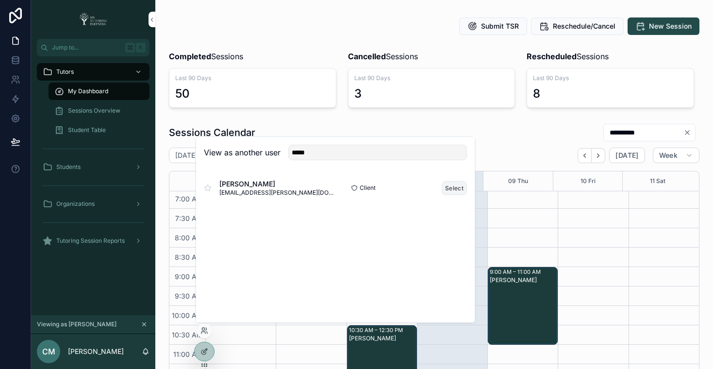
click at [446, 188] on button "Select" at bounding box center [454, 188] width 25 height 14
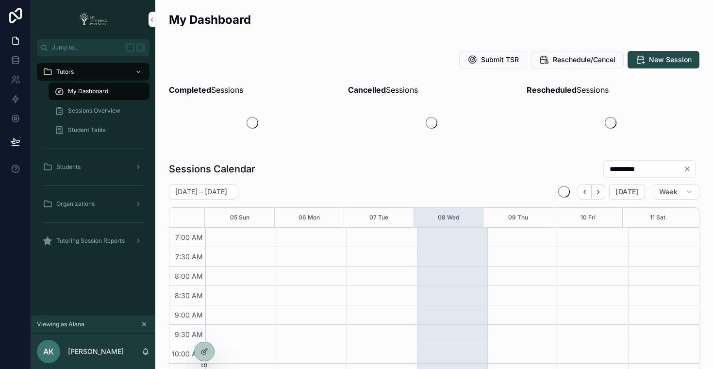
scroll to position [272, 0]
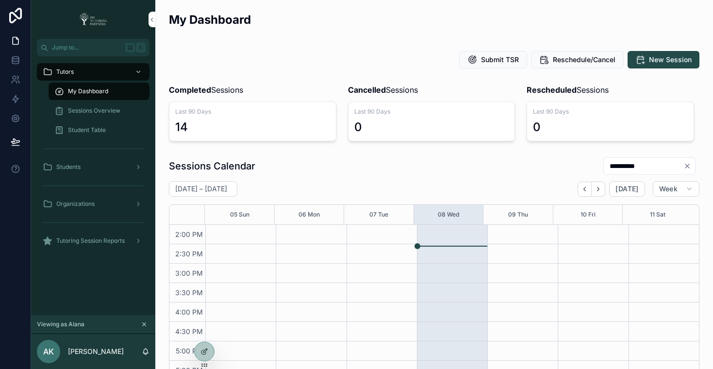
click at [353, 158] on div "**********" at bounding box center [434, 166] width 530 height 18
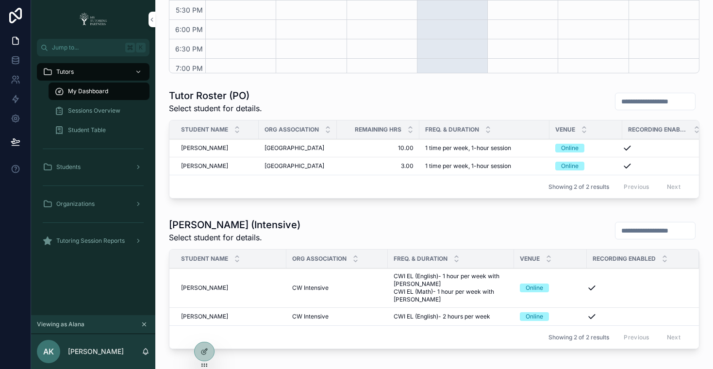
scroll to position [359, 0]
click at [405, 234] on div "[PERSON_NAME] (Intensive) Select student for details. Student Name Org Associat…" at bounding box center [434, 286] width 542 height 143
click at [204, 332] on icon at bounding box center [204, 331] width 8 height 8
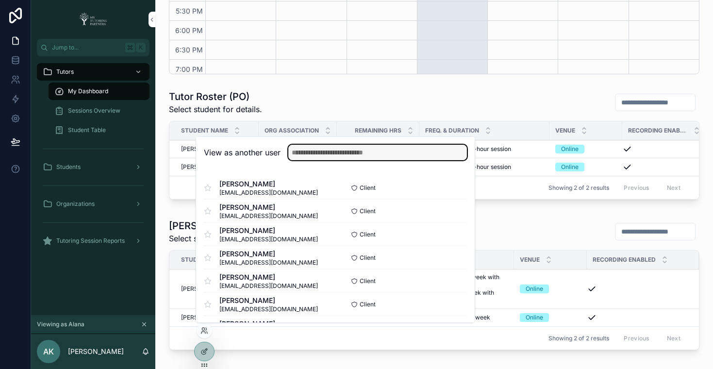
click at [374, 147] on input "text" at bounding box center [377, 153] width 179 height 16
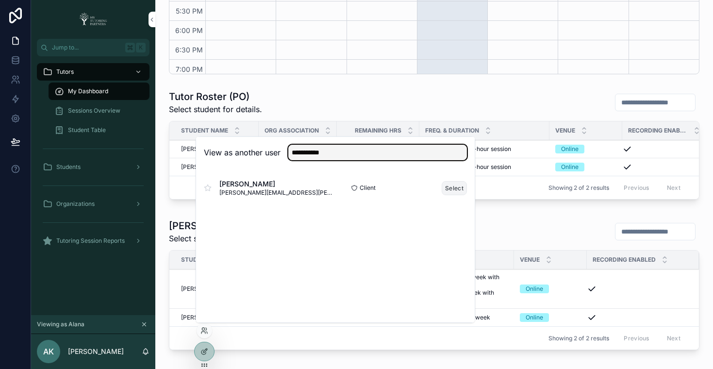
type input "**********"
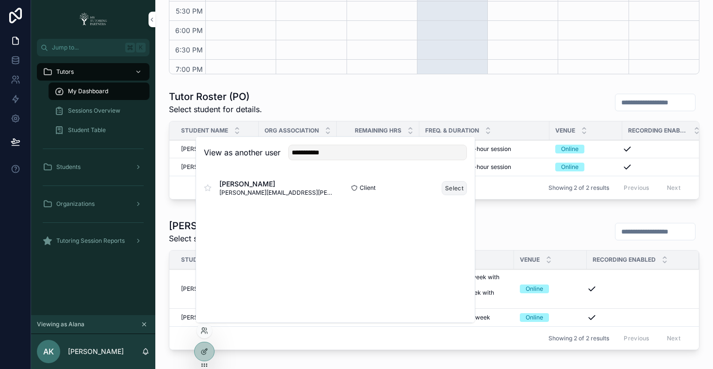
click at [458, 185] on button "Select" at bounding box center [454, 188] width 25 height 14
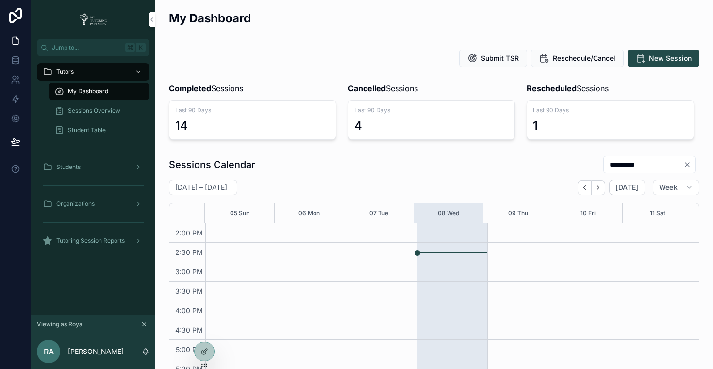
scroll to position [2, 0]
click at [115, 115] on div "Sessions Overview" at bounding box center [98, 111] width 89 height 16
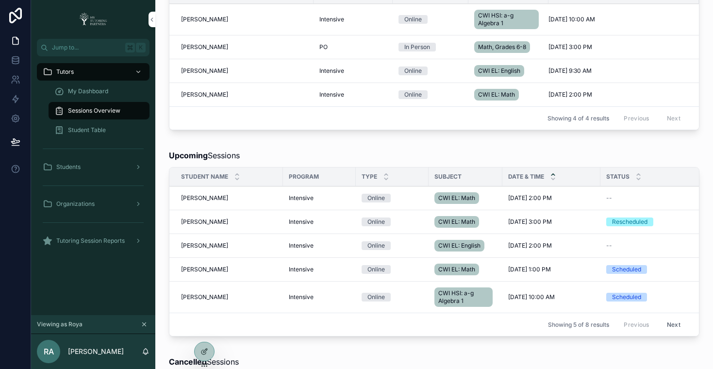
scroll to position [118, 0]
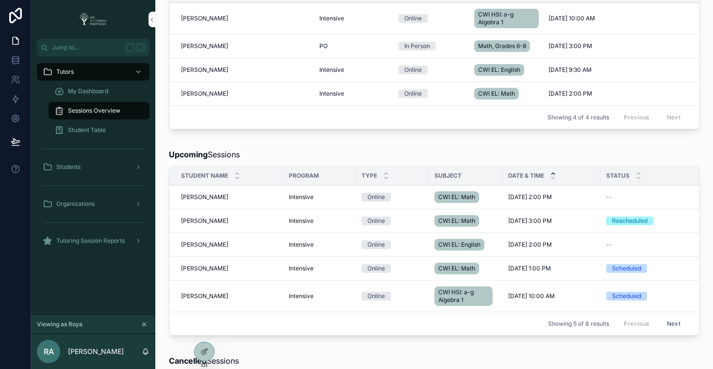
click at [209, 92] on span "Pierre Montoya" at bounding box center [204, 94] width 47 height 8
click at [210, 93] on span "Pierre Montoya" at bounding box center [204, 94] width 47 height 8
click at [204, 93] on span "Pierre Montoya" at bounding box center [204, 94] width 47 height 8
click at [96, 93] on span "My Dashboard" at bounding box center [88, 91] width 40 height 8
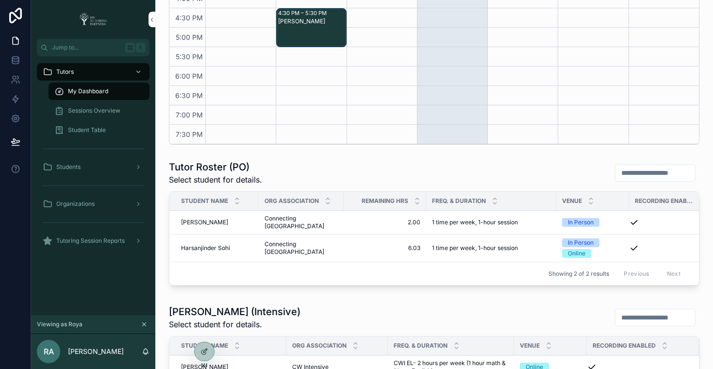
scroll to position [481, 0]
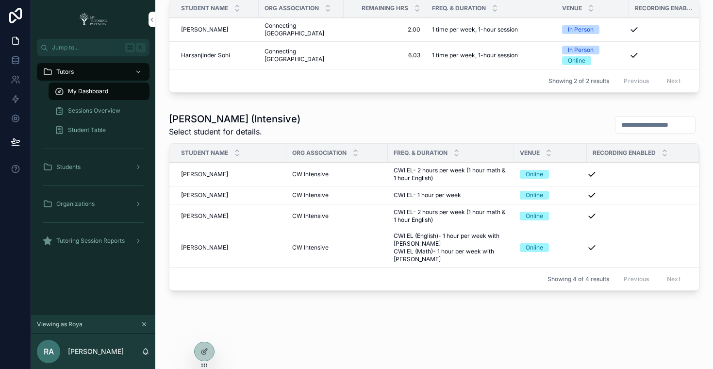
click at [210, 178] on span "Pierre Montoya" at bounding box center [204, 174] width 47 height 8
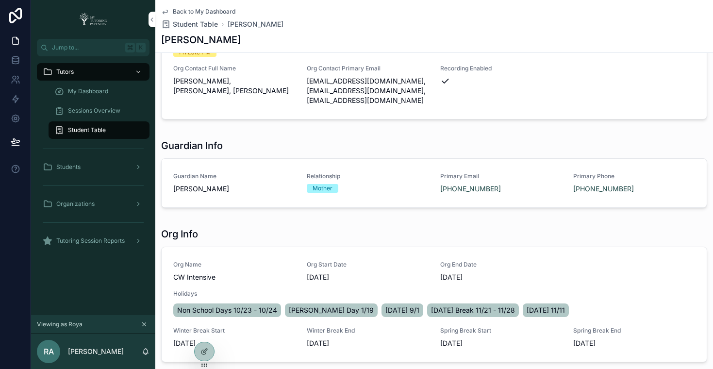
scroll to position [124, 0]
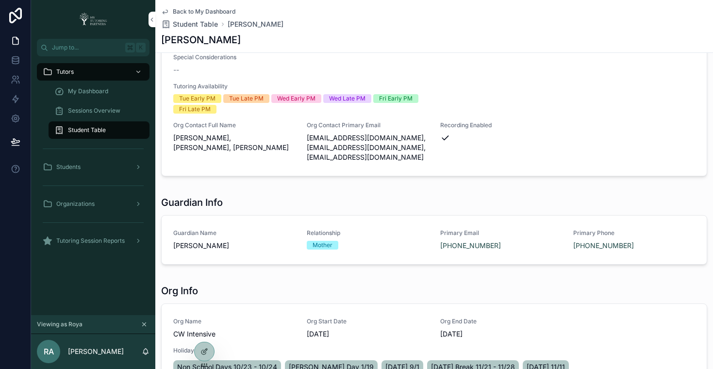
click at [91, 113] on span "Sessions Overview" at bounding box center [94, 111] width 52 height 8
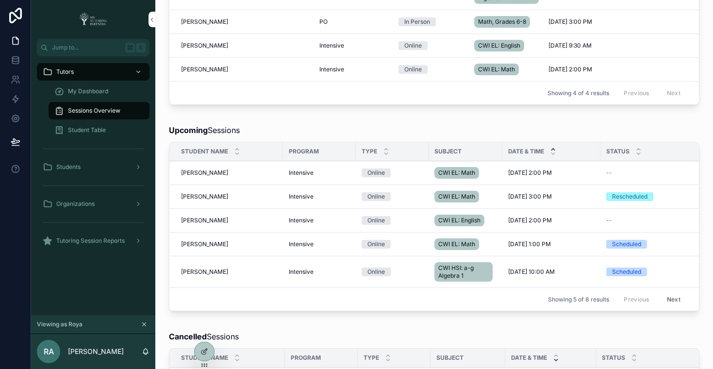
scroll to position [0, 175]
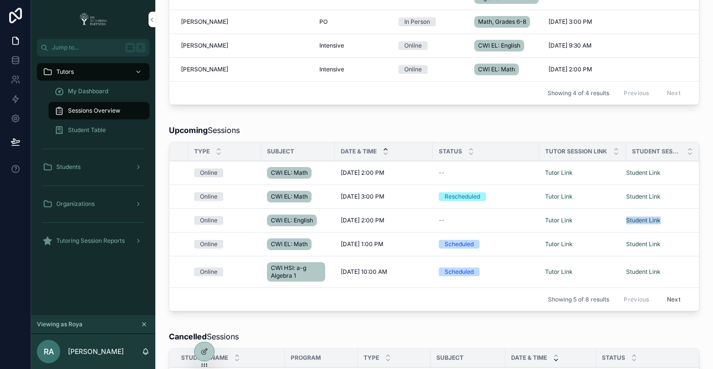
click at [658, 214] on td "Student Link Student Link" at bounding box center [662, 221] width 73 height 24
click at [626, 219] on div "Student Link Student Link" at bounding box center [656, 220] width 61 height 8
click at [674, 219] on div "Student Link Student Link" at bounding box center [656, 220] width 61 height 8
copy tr "Tutor Link Student Link"
drag, startPoint x: 655, startPoint y: 220, endPoint x: 618, endPoint y: 223, distance: 37.0
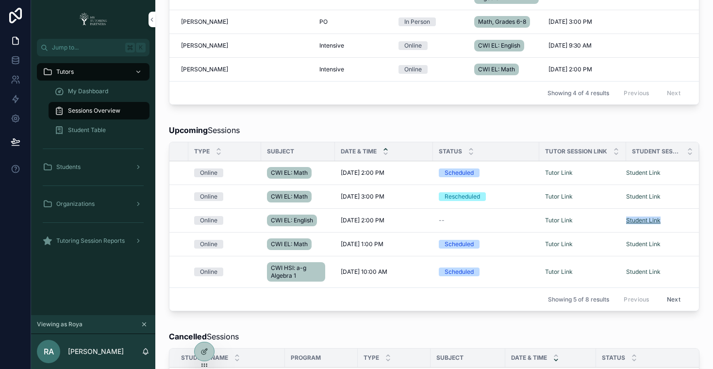
click at [626, 223] on div "Student Link Student Link" at bounding box center [656, 220] width 61 height 8
click at [633, 221] on link "Student Link" at bounding box center [643, 219] width 34 height 7
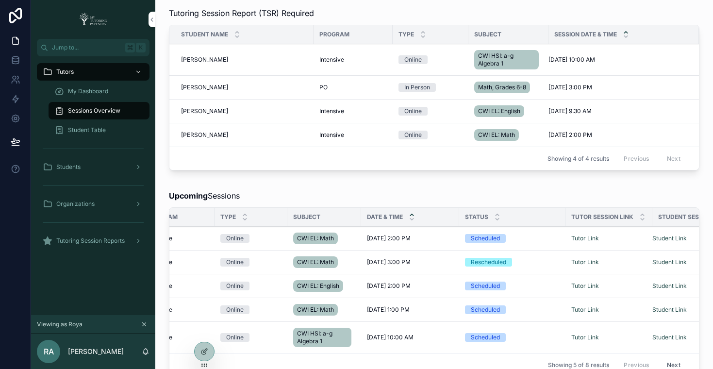
scroll to position [76, 0]
click at [438, 139] on div "Online" at bounding box center [430, 135] width 64 height 9
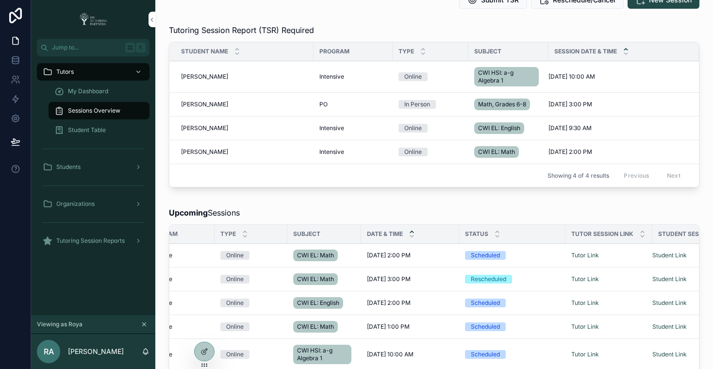
scroll to position [0, 0]
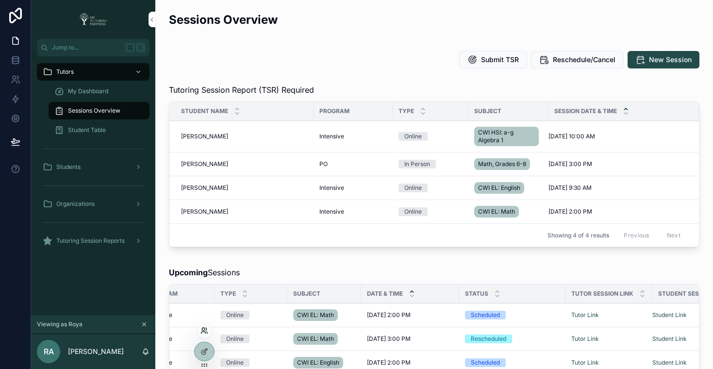
click at [203, 329] on icon at bounding box center [204, 331] width 8 height 8
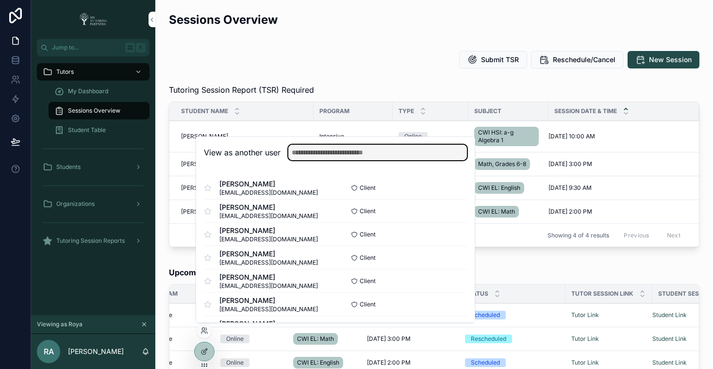
click at [320, 158] on input "text" at bounding box center [377, 153] width 179 height 16
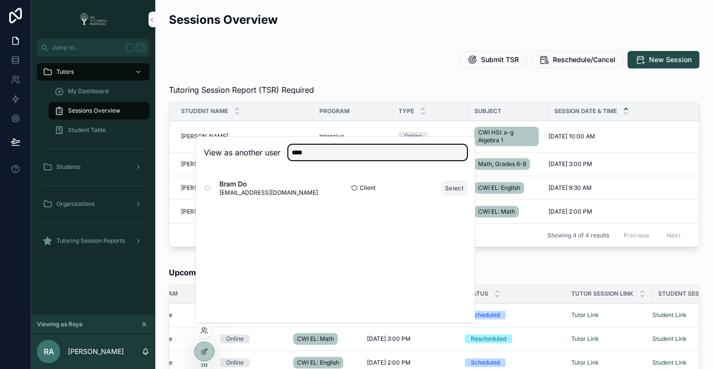
type input "****"
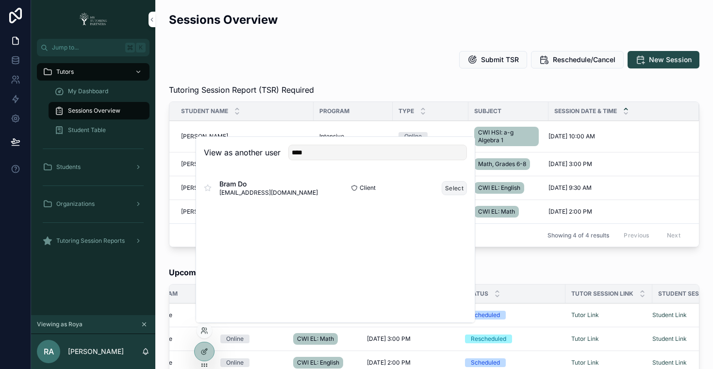
click at [443, 188] on button "Select" at bounding box center [454, 188] width 25 height 14
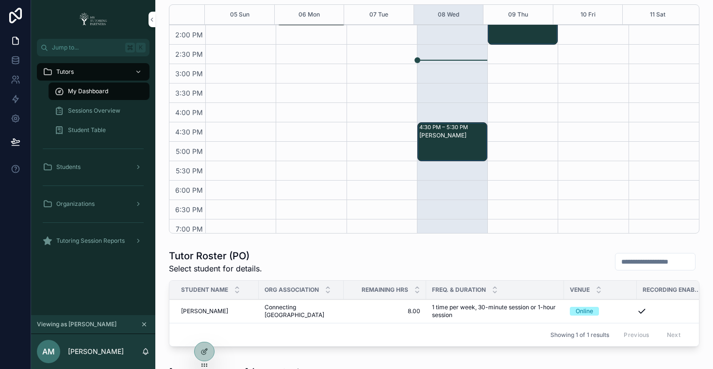
scroll to position [297, 0]
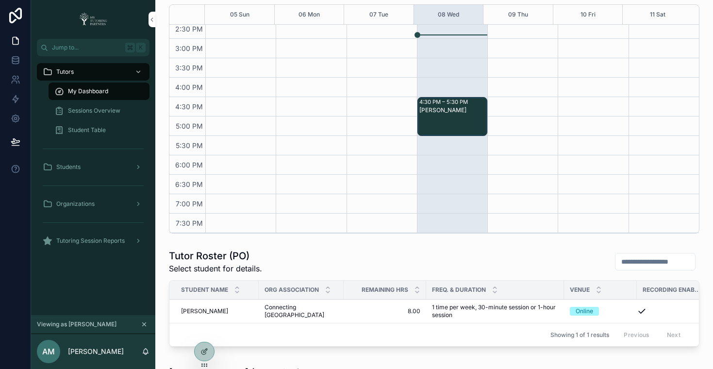
click at [96, 111] on span "Sessions Overview" at bounding box center [94, 111] width 52 height 8
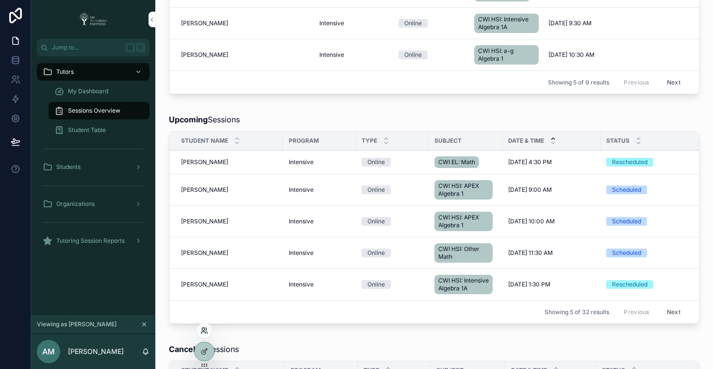
click at [203, 330] on icon at bounding box center [203, 329] width 2 height 2
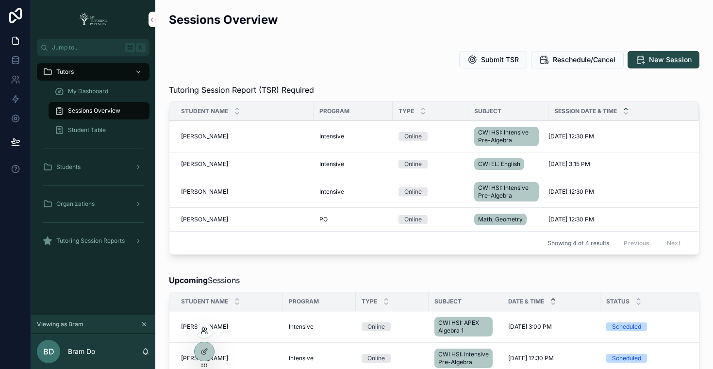
click at [205, 333] on icon at bounding box center [203, 332] width 4 height 2
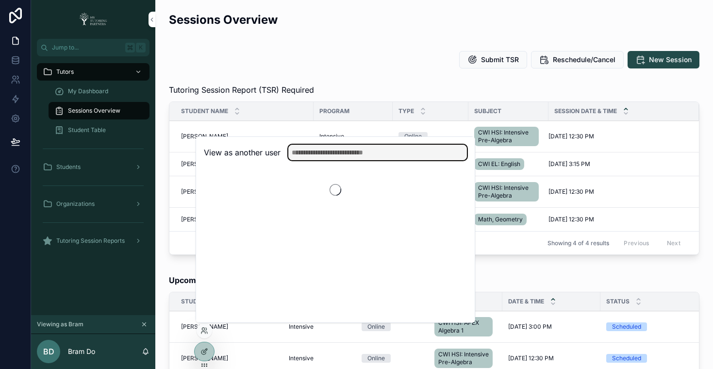
click at [343, 152] on input "text" at bounding box center [377, 153] width 179 height 16
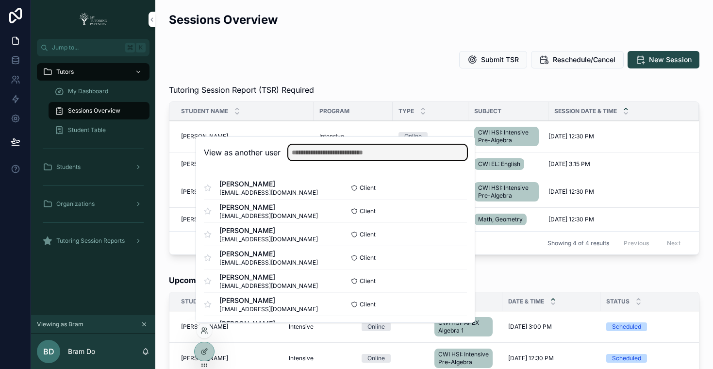
paste input "**********"
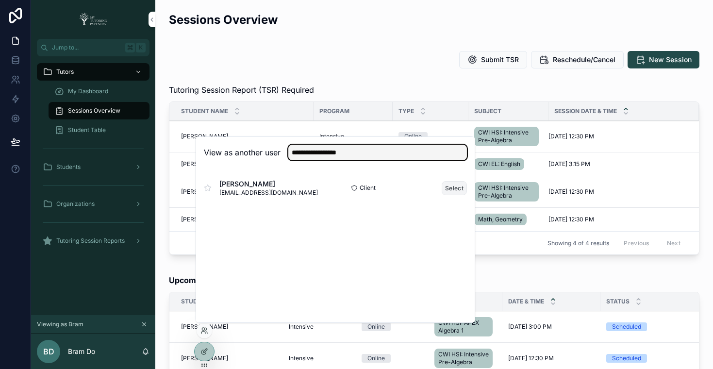
type input "**********"
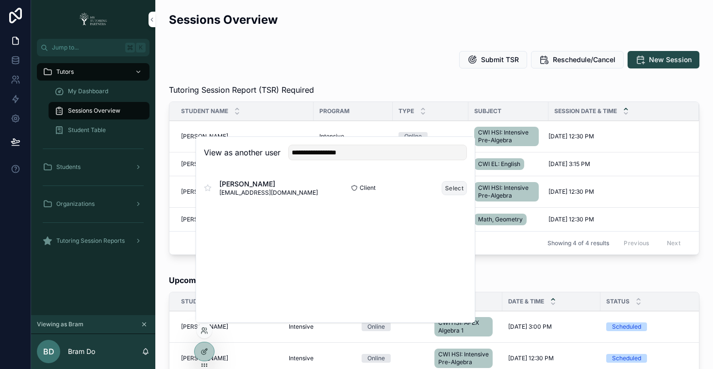
click at [448, 186] on button "Select" at bounding box center [454, 188] width 25 height 14
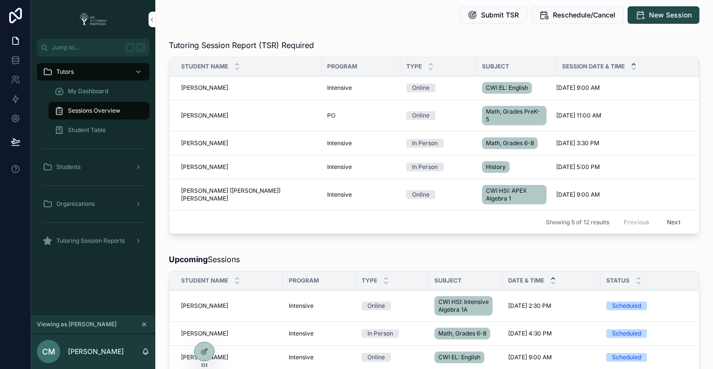
scroll to position [44, 0]
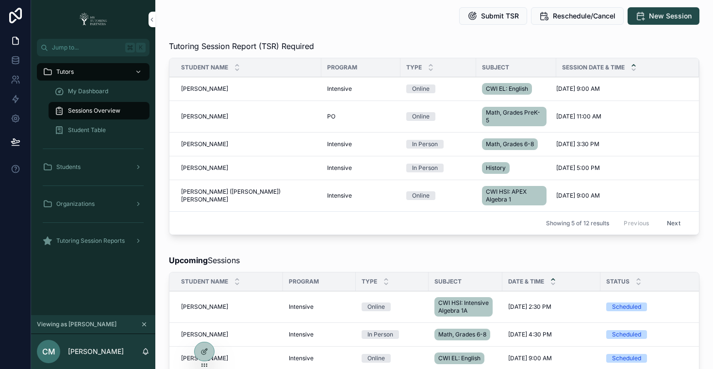
click at [666, 223] on button "Next" at bounding box center [673, 222] width 27 height 15
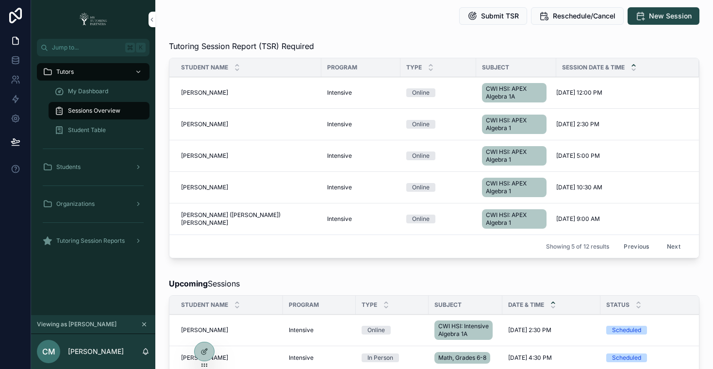
click at [667, 246] on button "Next" at bounding box center [673, 246] width 27 height 15
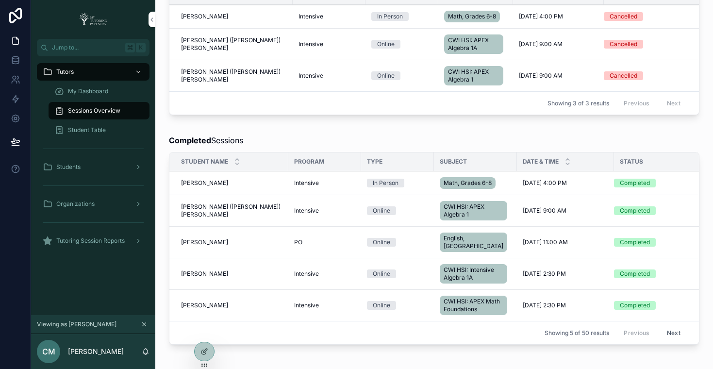
scroll to position [479, 0]
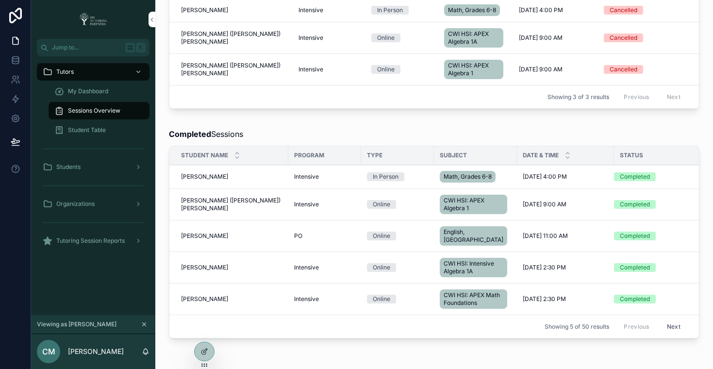
click at [666, 332] on button "Next" at bounding box center [673, 326] width 27 height 15
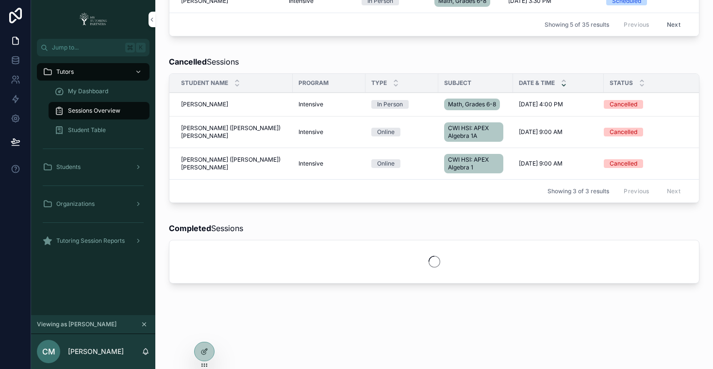
scroll to position [479, 0]
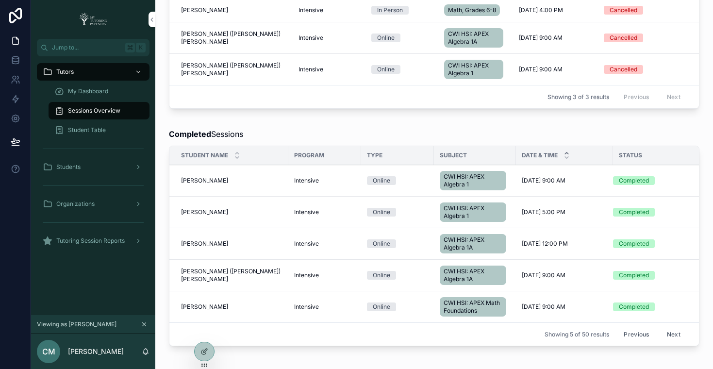
click at [565, 154] on icon "scrollable content" at bounding box center [566, 152] width 3 height 1
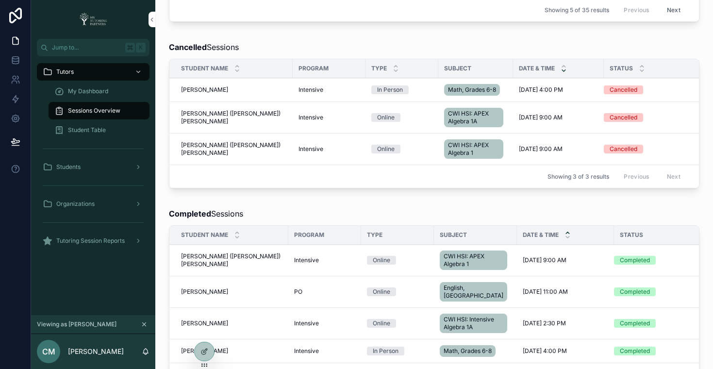
scroll to position [479, 0]
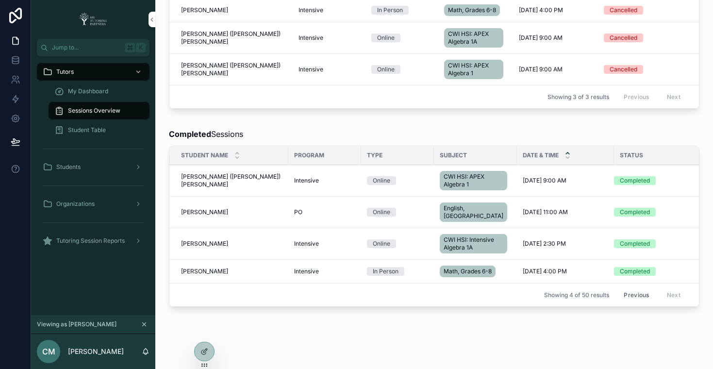
click at [638, 301] on button "Previous" at bounding box center [636, 294] width 39 height 15
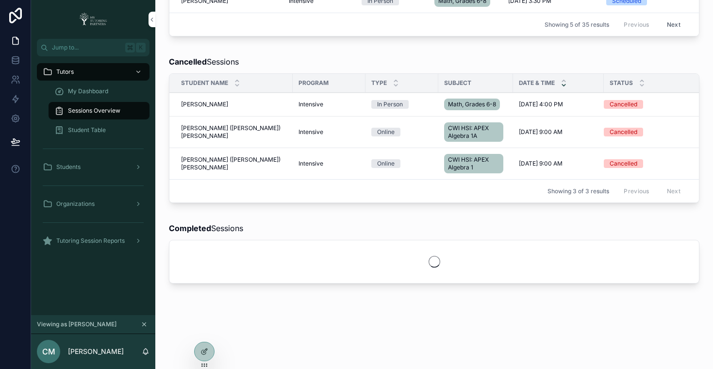
scroll to position [479, 0]
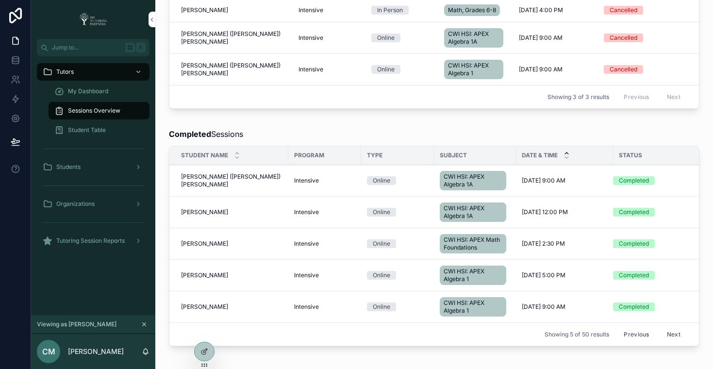
click at [632, 342] on button "Previous" at bounding box center [636, 334] width 39 height 15
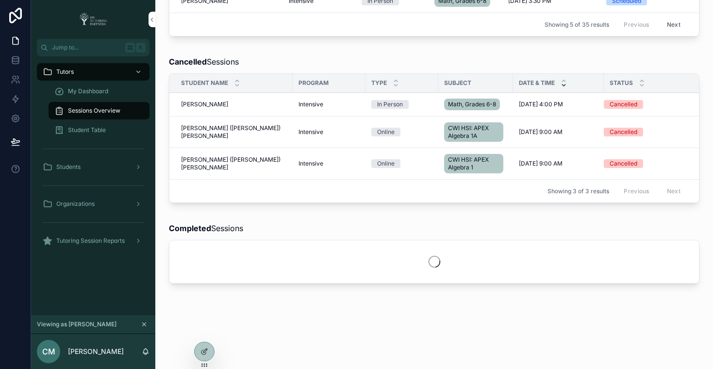
scroll to position [479, 0]
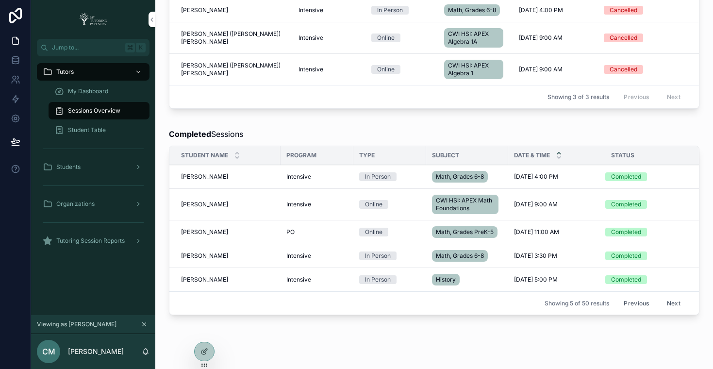
click at [670, 311] on button "Next" at bounding box center [673, 303] width 27 height 15
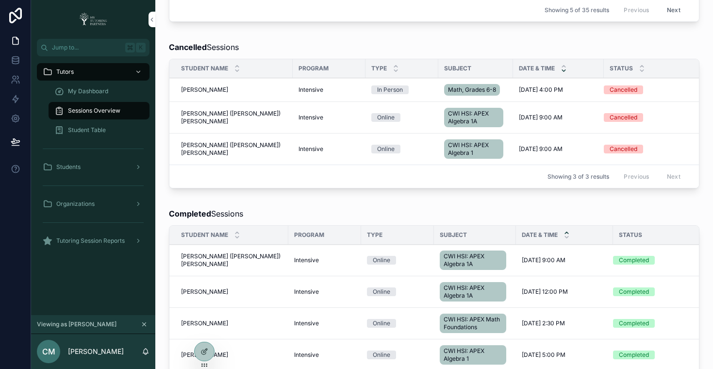
scroll to position [479, 0]
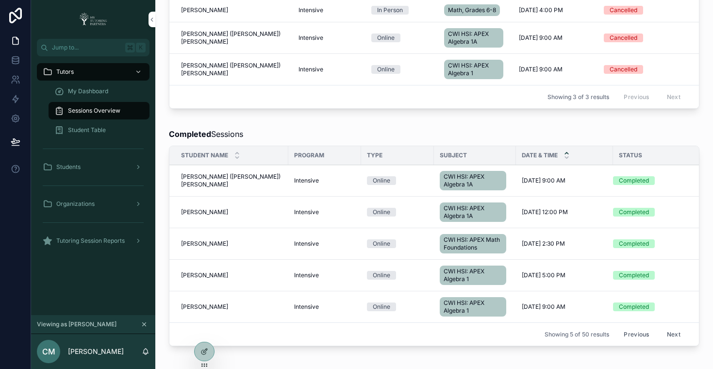
click at [667, 342] on button "Next" at bounding box center [673, 334] width 27 height 15
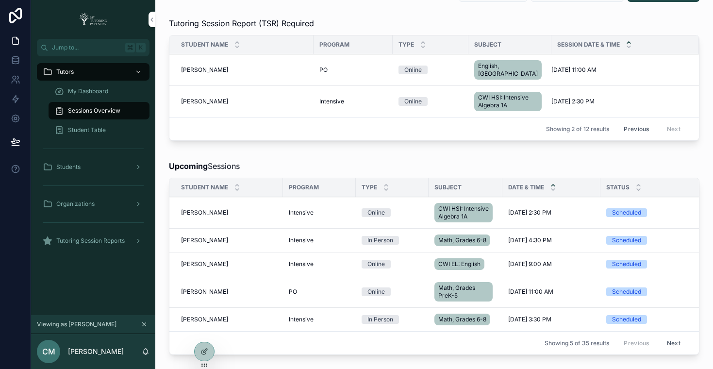
scroll to position [67, 0]
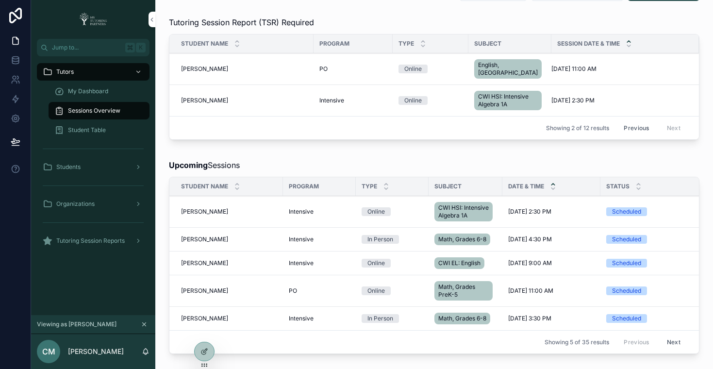
click at [97, 92] on span "My Dashboard" at bounding box center [88, 91] width 40 height 8
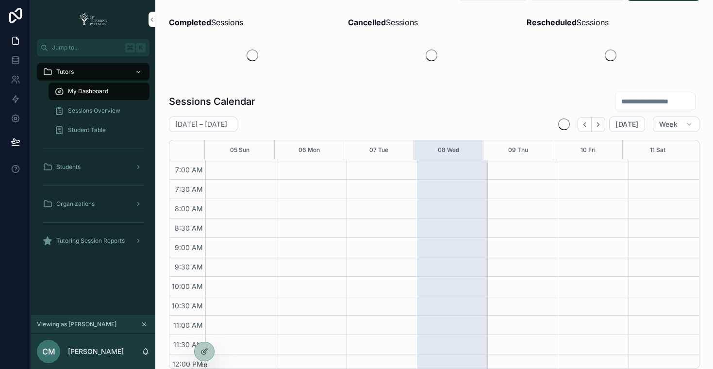
scroll to position [272, 0]
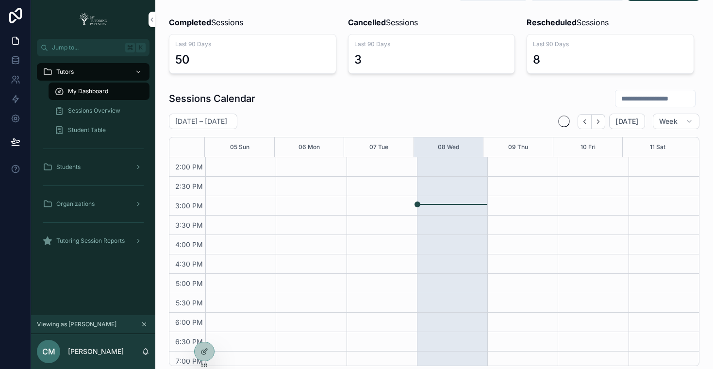
click at [616, 100] on input "scrollable content" at bounding box center [655, 99] width 80 height 14
paste input "**********"
click at [620, 96] on input "**********" at bounding box center [644, 99] width 80 height 14
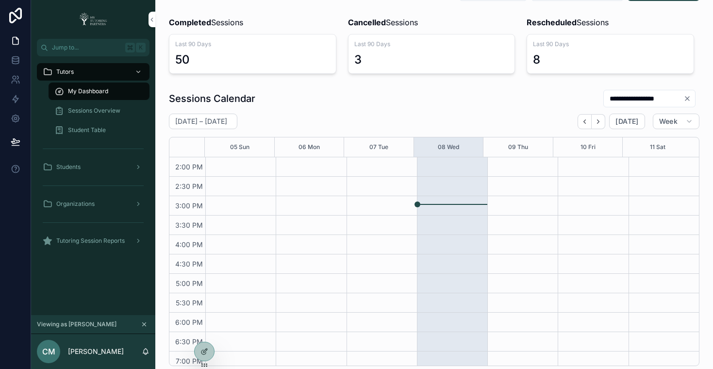
click at [627, 95] on input "**********" at bounding box center [644, 99] width 80 height 14
paste input "scrollable content"
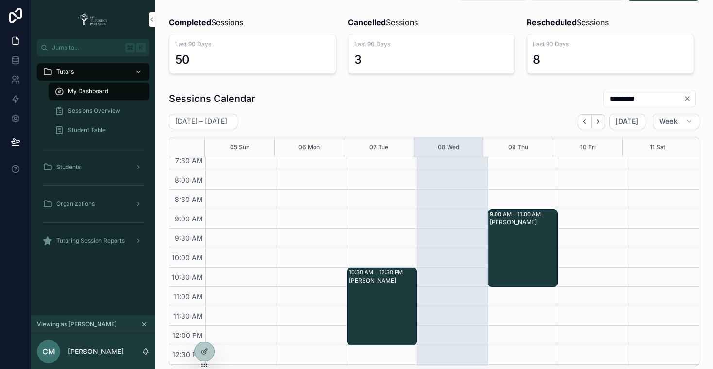
scroll to position [26, 0]
type input "**********"
click at [581, 121] on icon "Back" at bounding box center [584, 121] width 7 height 7
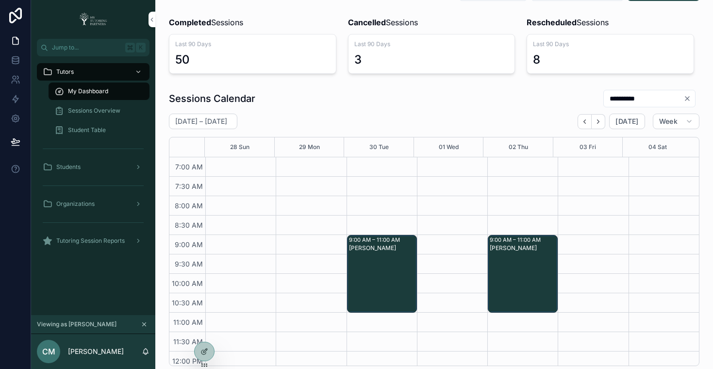
click at [111, 109] on span "Sessions Overview" at bounding box center [94, 111] width 52 height 8
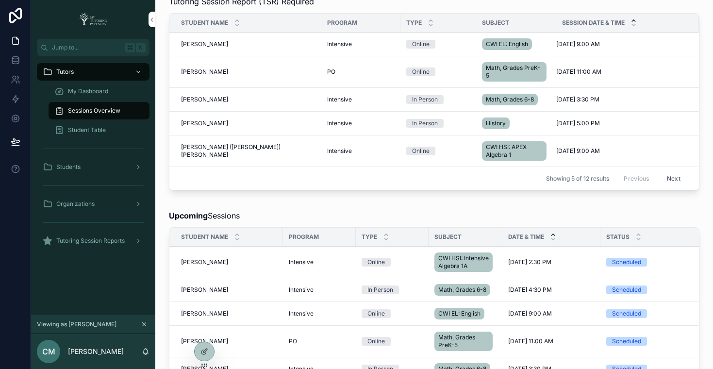
scroll to position [182, 0]
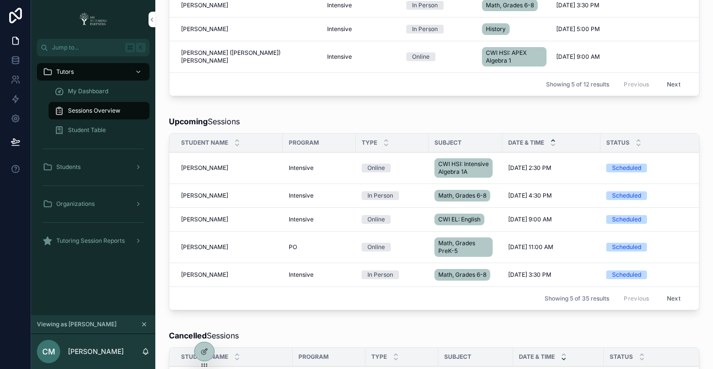
click at [554, 138] on icon "scrollable content" at bounding box center [553, 140] width 6 height 6
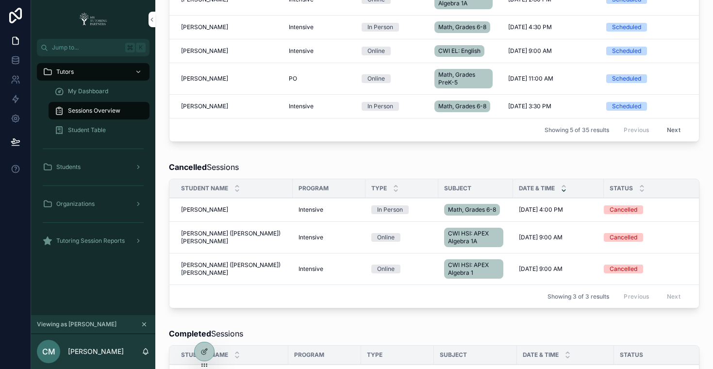
click at [560, 194] on icon "scrollable content" at bounding box center [563, 190] width 6 height 6
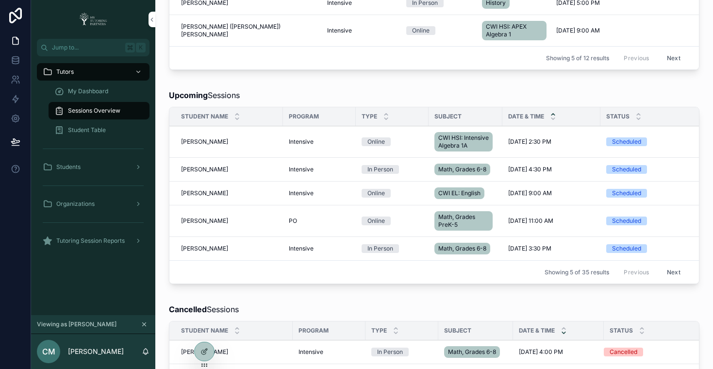
scroll to position [208, 0]
click at [554, 114] on icon "scrollable content" at bounding box center [553, 115] width 6 height 6
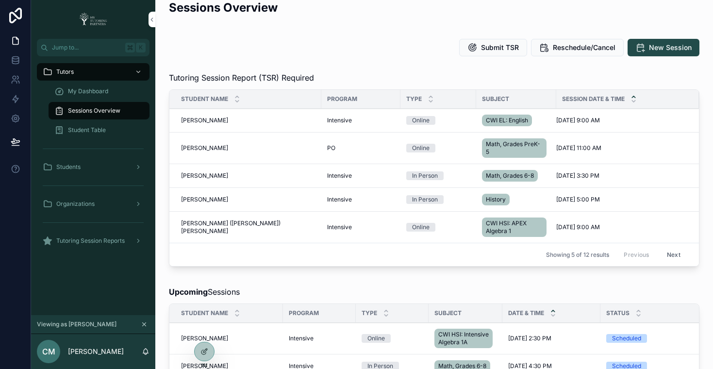
scroll to position [0, 0]
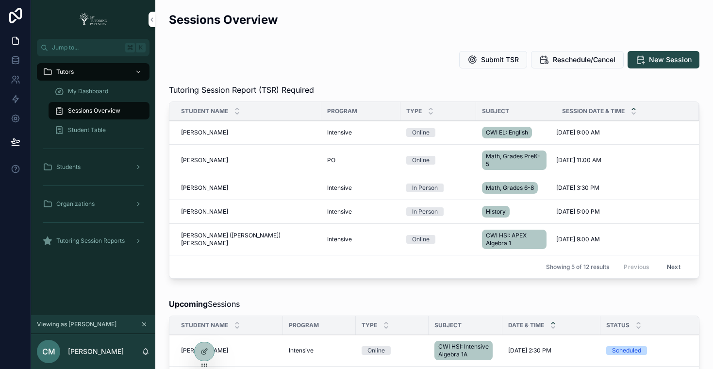
click at [401, 87] on div "Tutoring Session Report (TSR) Required" at bounding box center [434, 90] width 530 height 12
click at [205, 333] on icon at bounding box center [204, 331] width 8 height 8
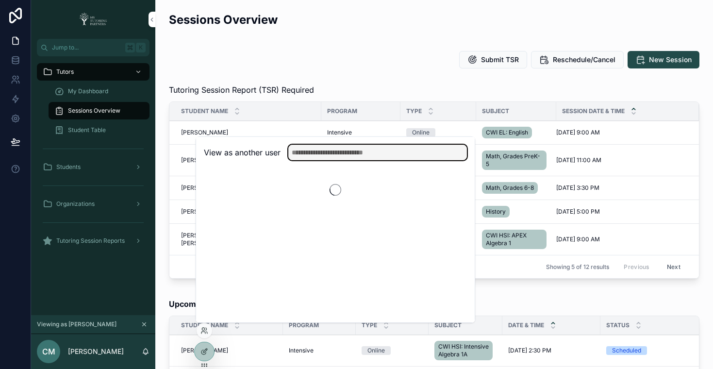
click at [344, 152] on input "text" at bounding box center [377, 153] width 179 height 16
type input "*****"
